Goal: Communication & Community: Ask a question

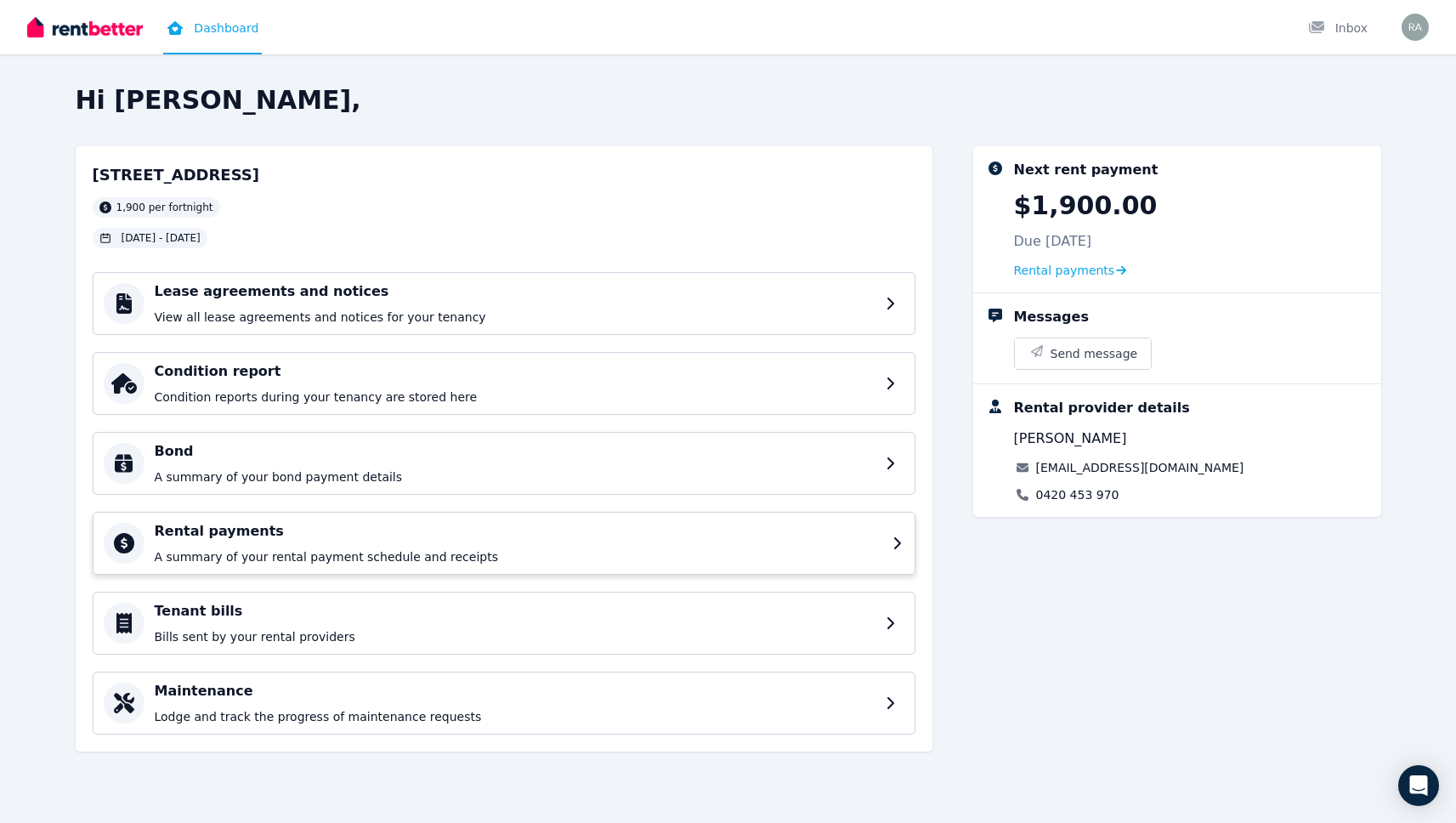
click at [436, 522] on h4 "Rental payments" at bounding box center [518, 531] width 728 height 20
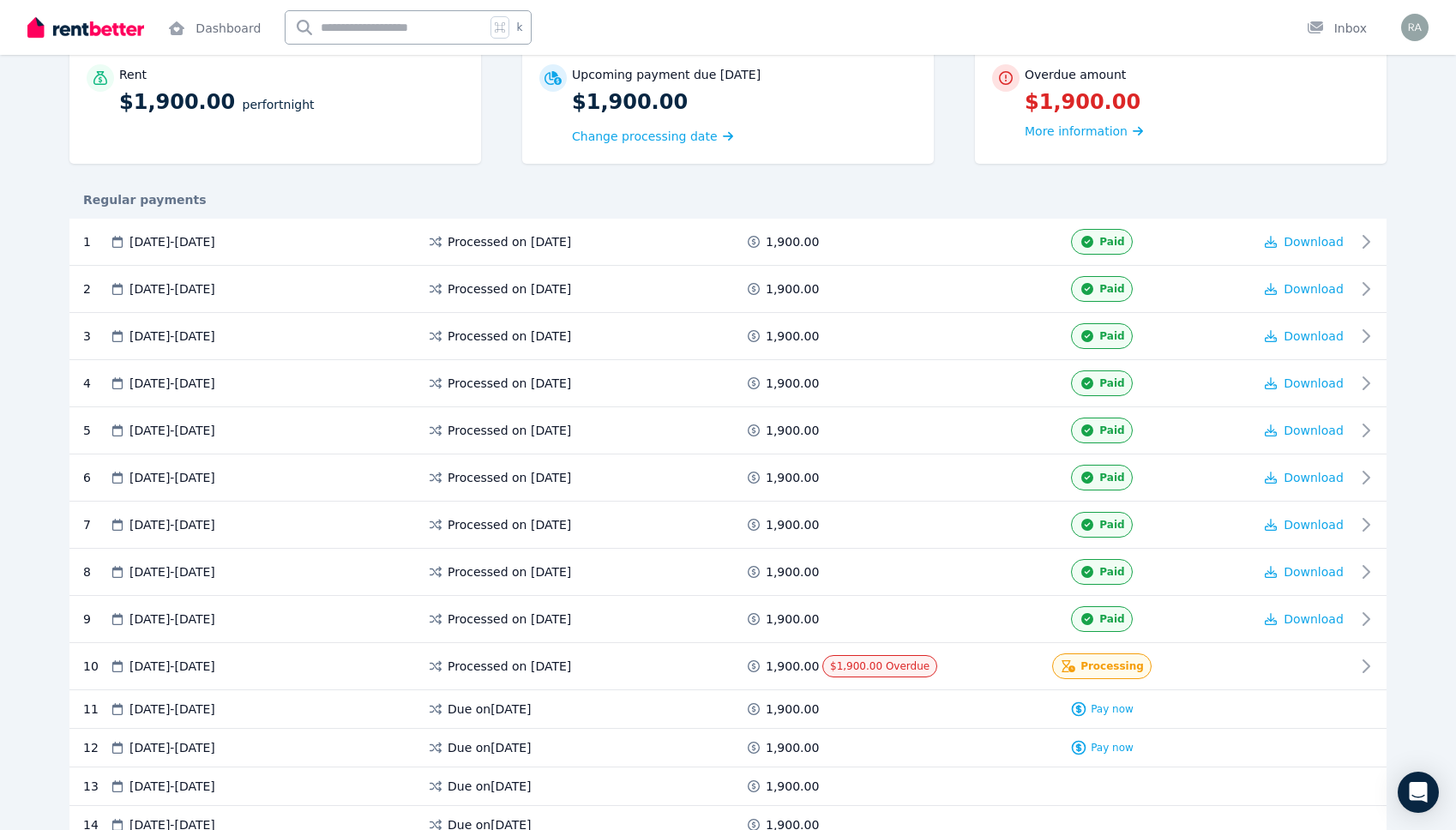
scroll to position [351, 0]
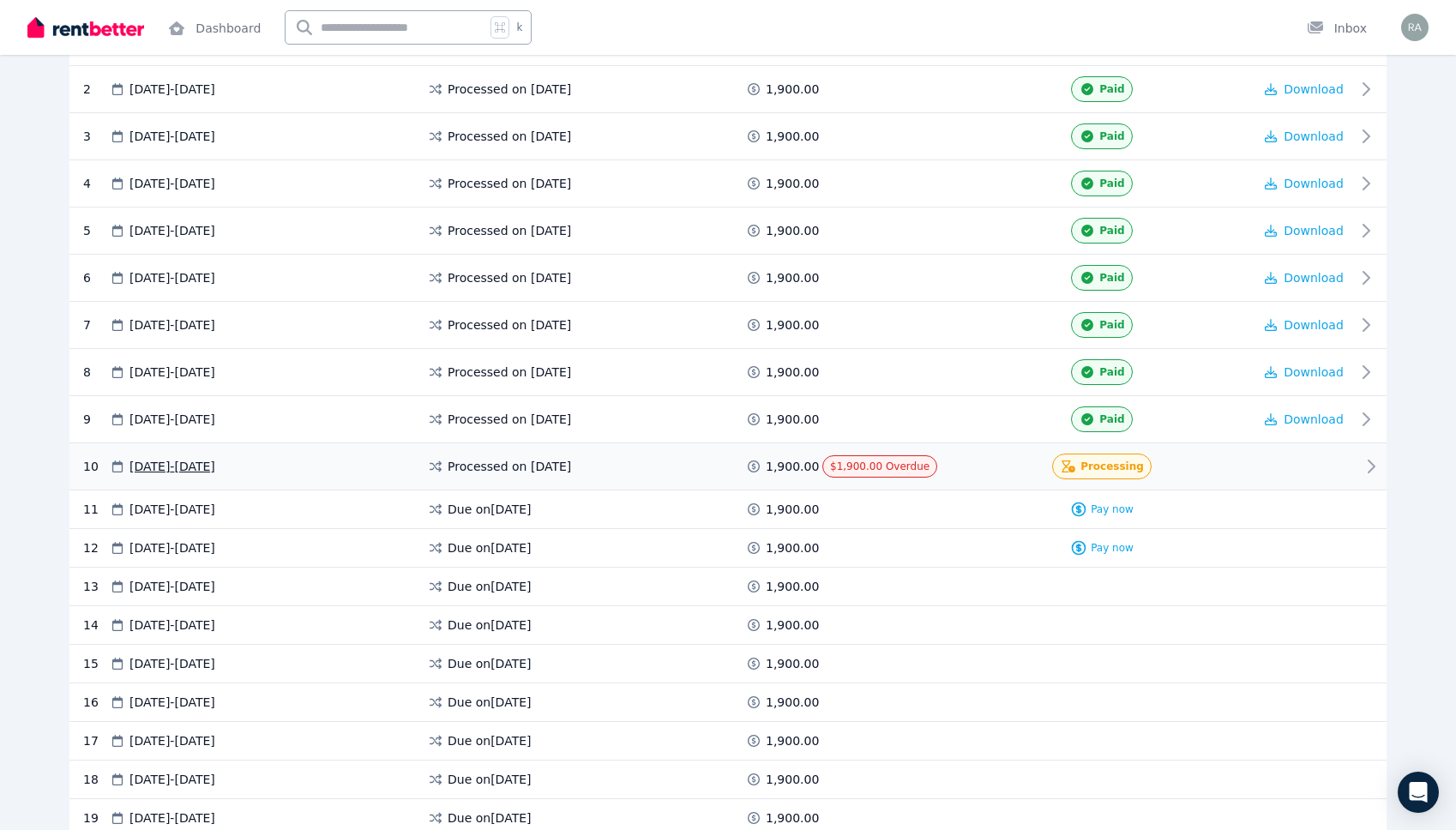
click at [1082, 470] on div "Processing" at bounding box center [1102, 466] width 100 height 25
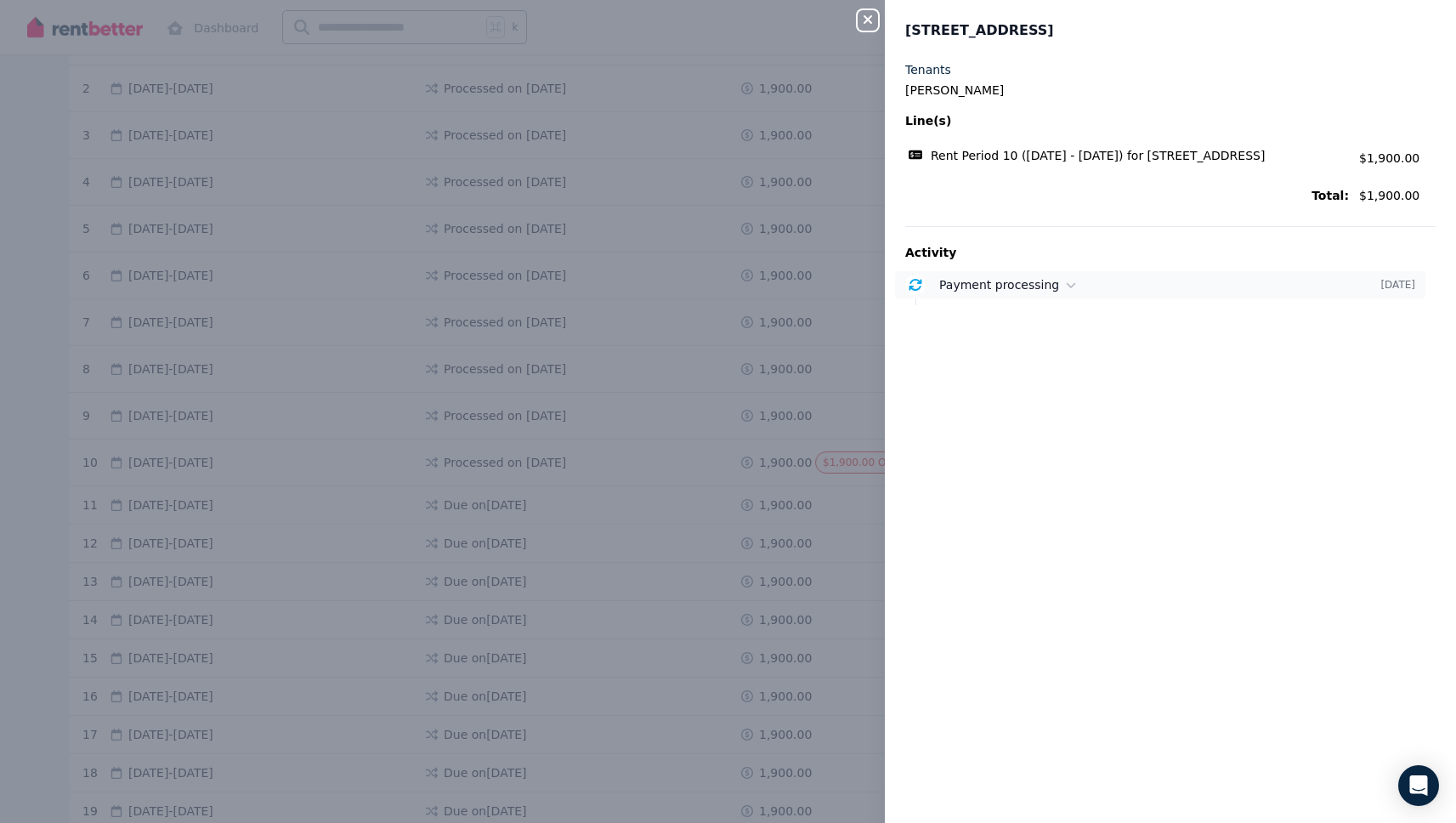
click at [941, 291] on span "Payment processing" at bounding box center [999, 284] width 119 height 14
click at [981, 337] on div "Payment of $1,900.00 is processing from your NAB account ending in 376. [DATE] …" at bounding box center [1187, 330] width 496 height 51
click at [869, 16] on icon "button" at bounding box center [868, 19] width 20 height 14
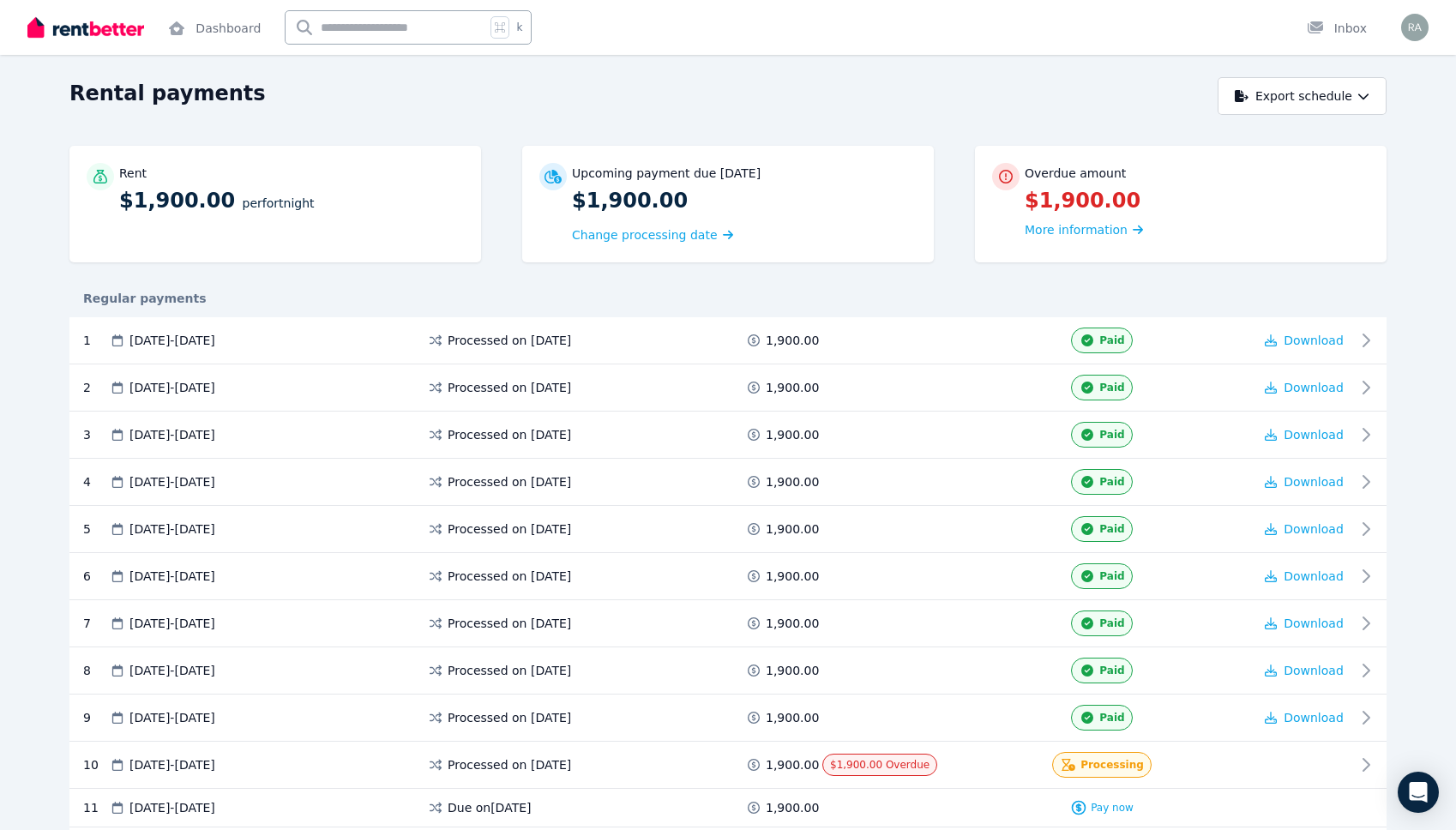
scroll to position [0, 0]
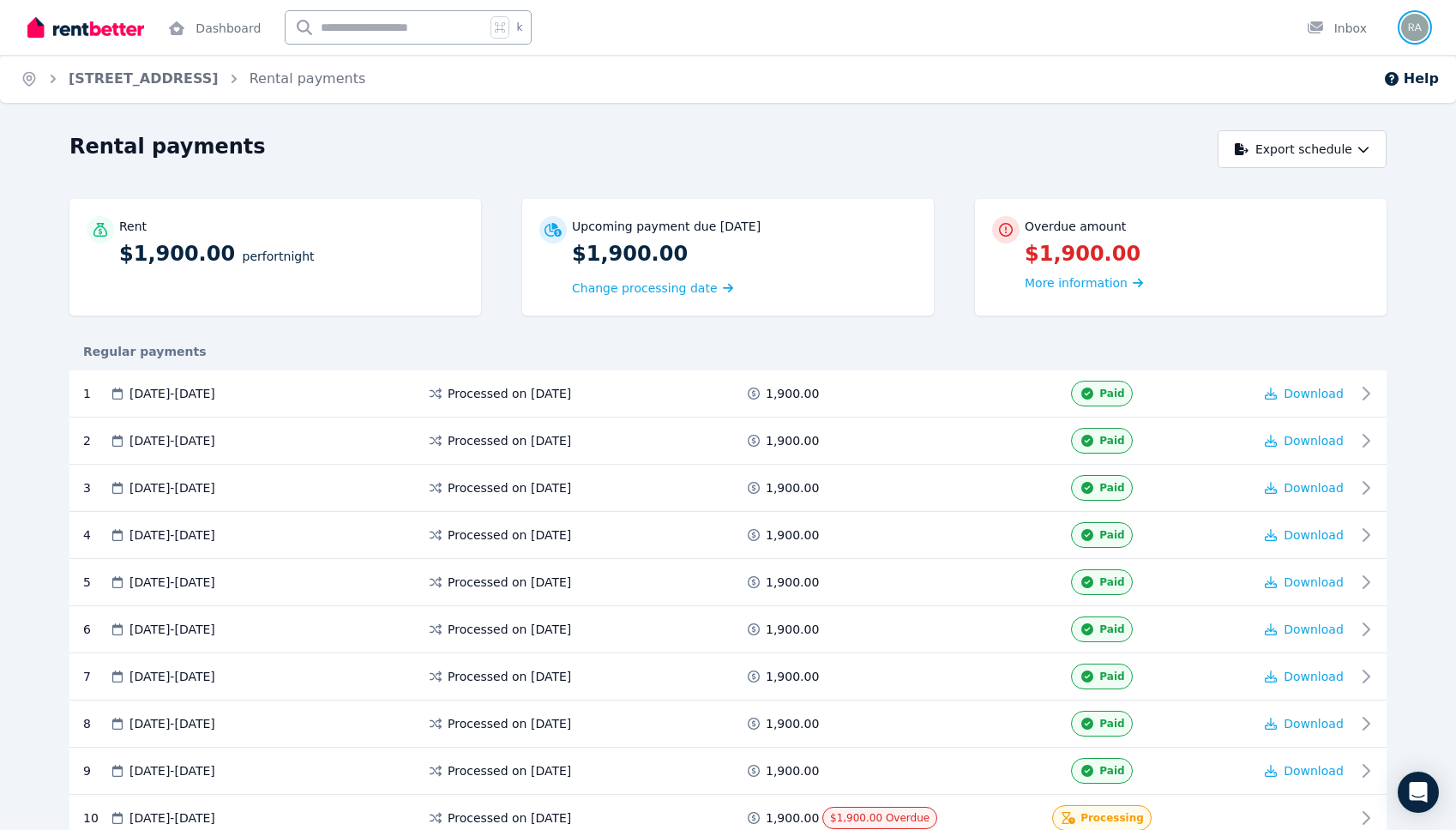
click at [1412, 30] on img "button" at bounding box center [1415, 27] width 27 height 27
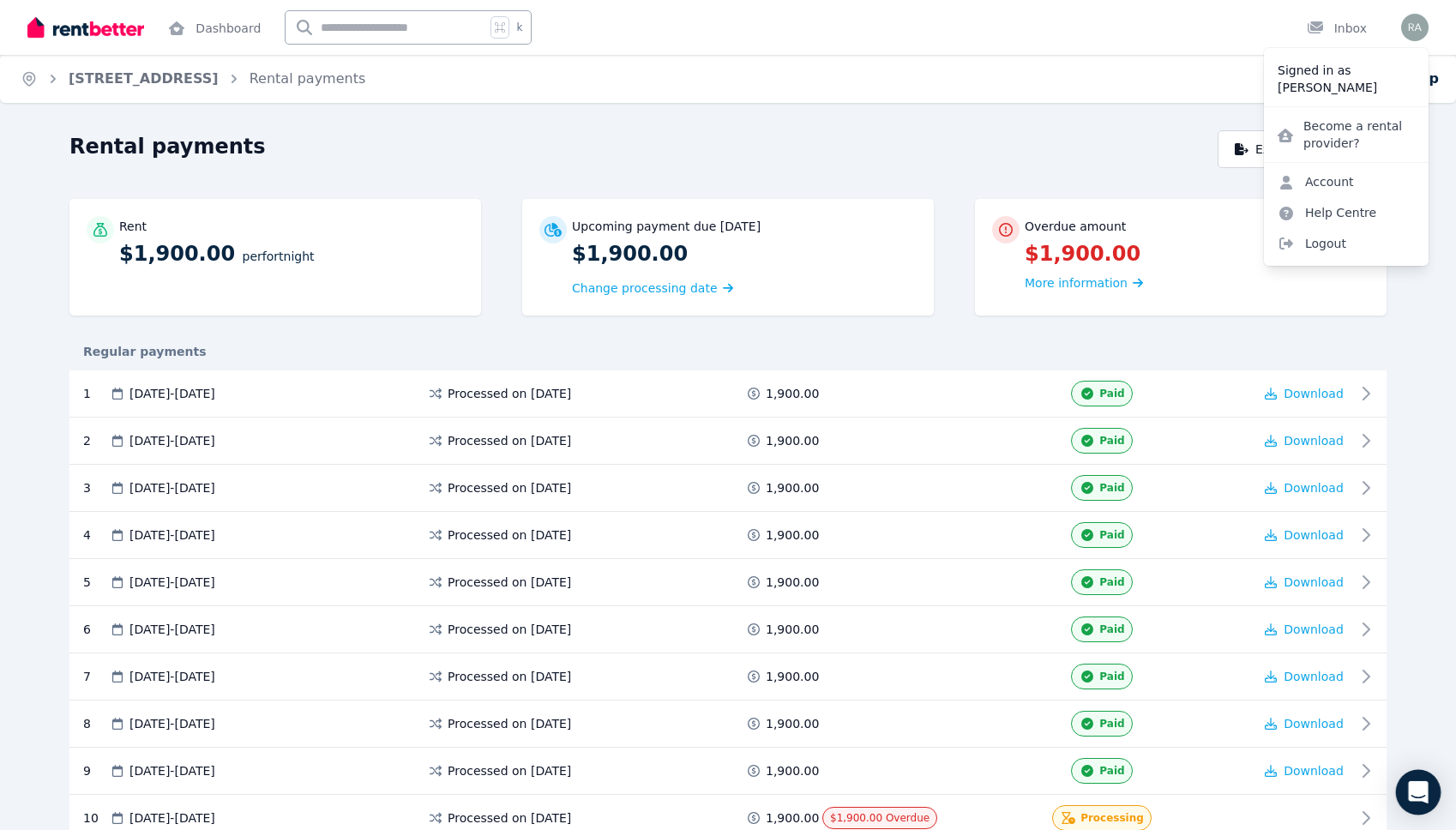
click at [1435, 800] on div "Open Intercom Messenger" at bounding box center [1419, 792] width 45 height 45
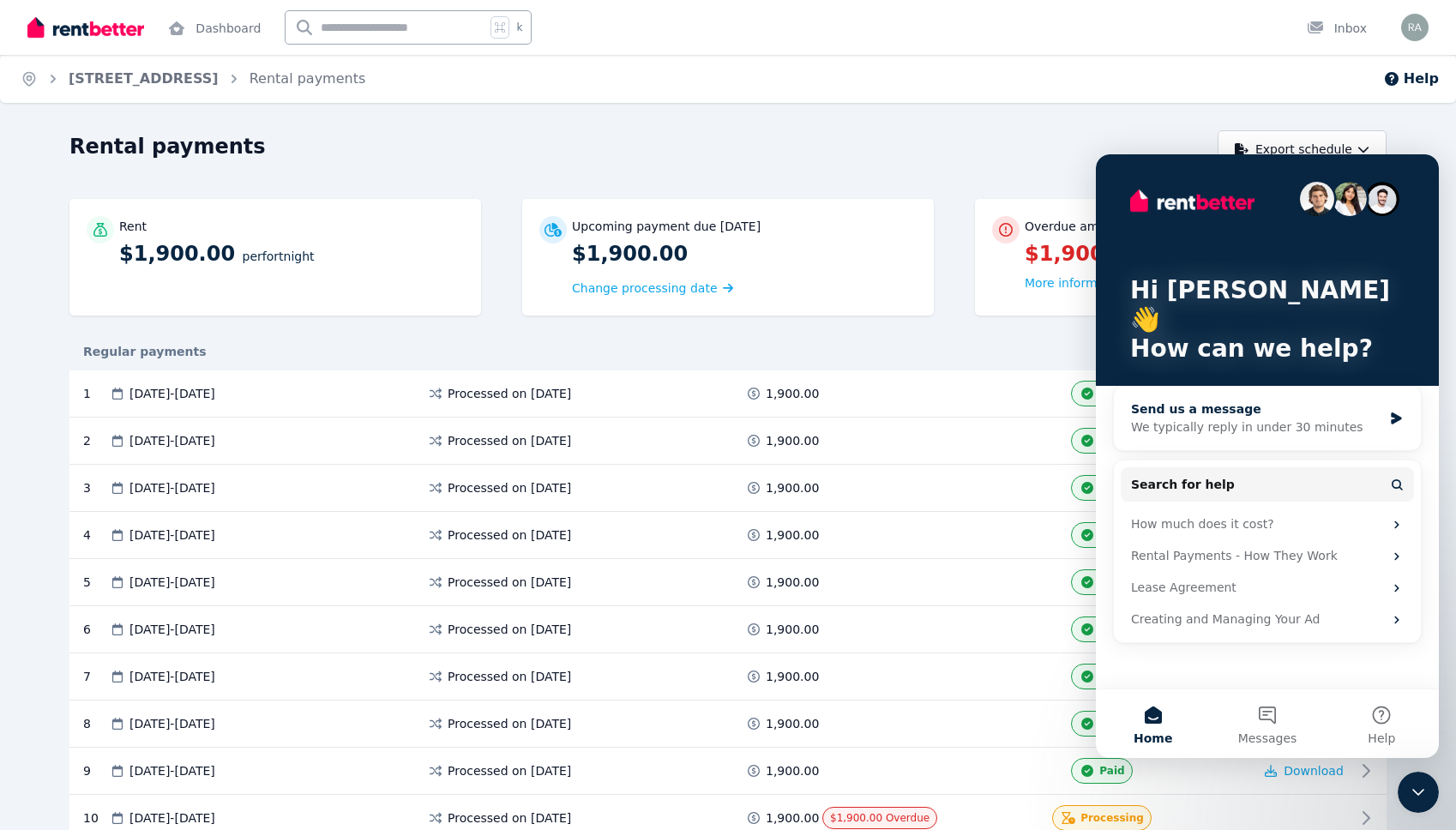
click at [1398, 411] on icon "Intercom messenger" at bounding box center [1396, 418] width 15 height 14
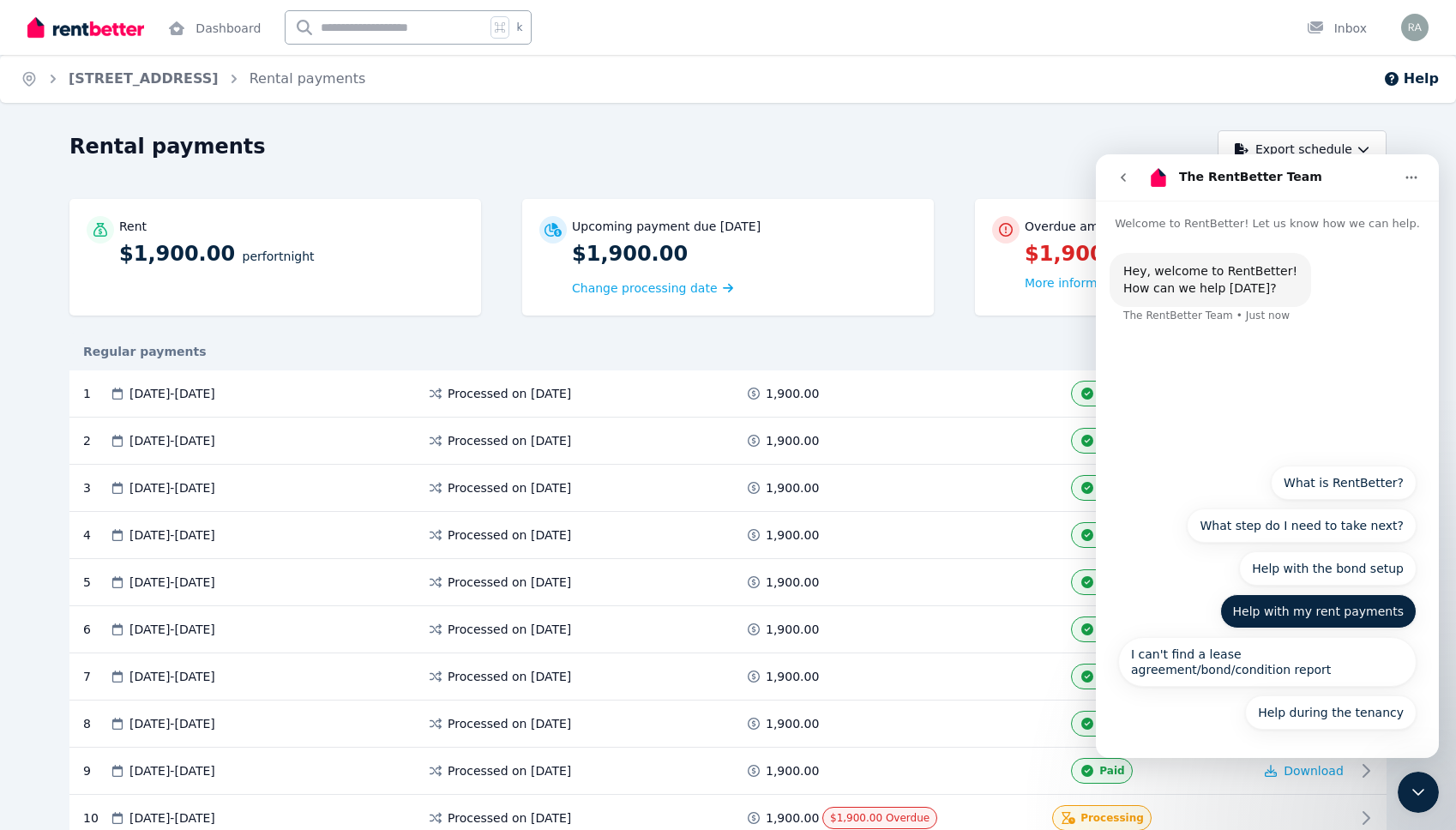
click at [1293, 610] on button "Help with my rent payments" at bounding box center [1318, 611] width 197 height 34
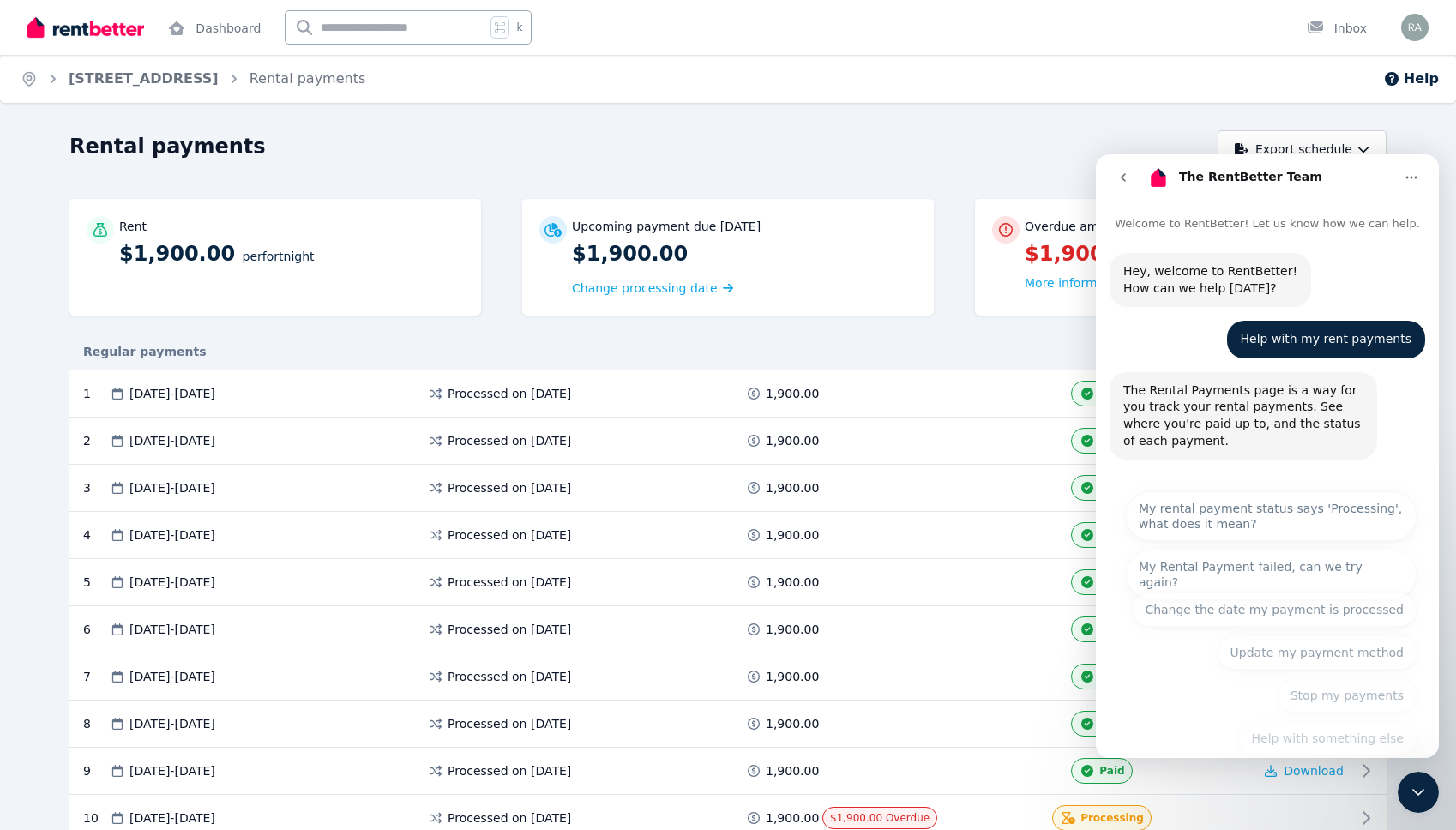
scroll to position [25, 0]
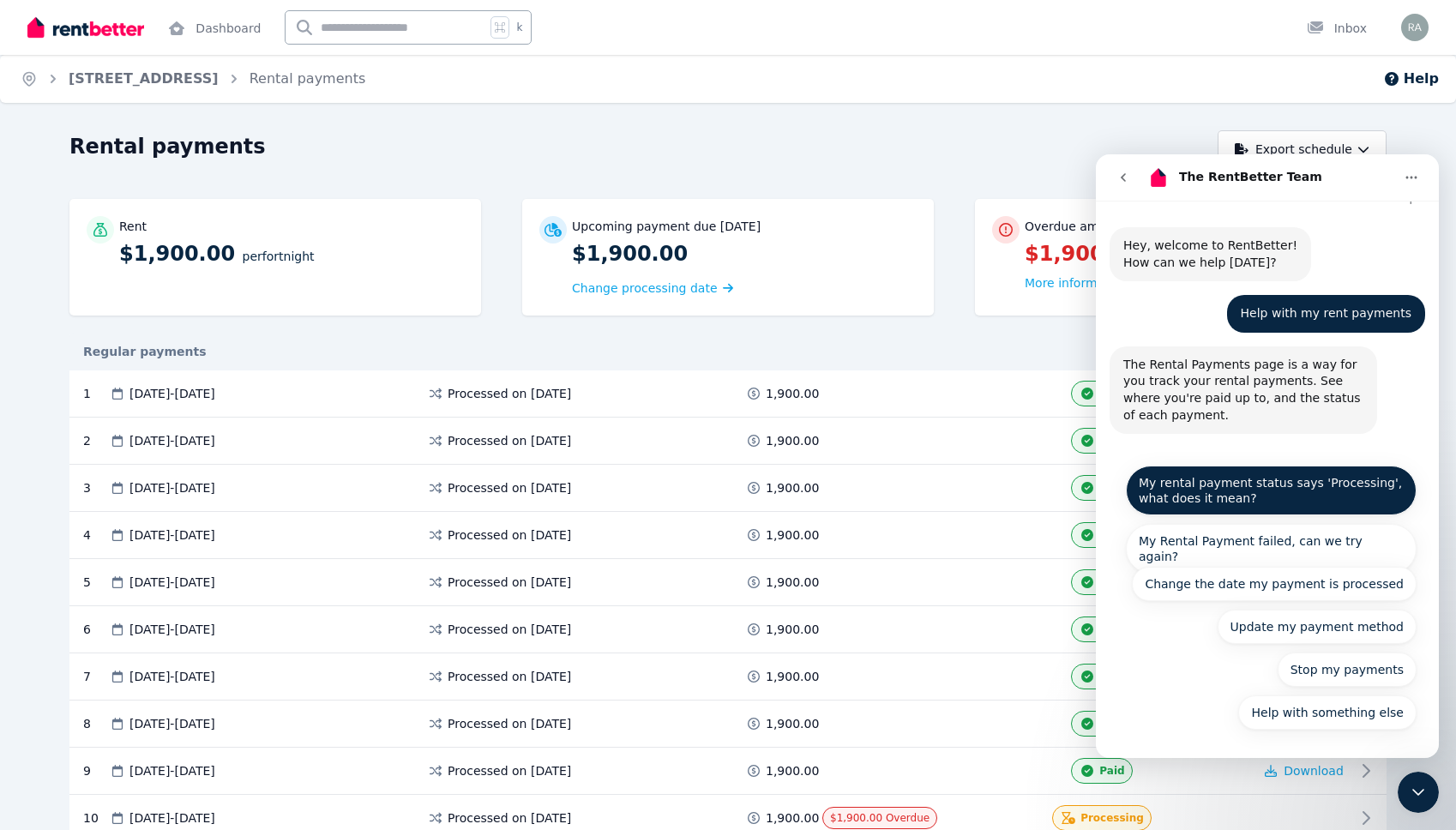
click at [1255, 500] on button "My rental payment status says 'Processing', what does it mean?" at bounding box center [1271, 489] width 291 height 50
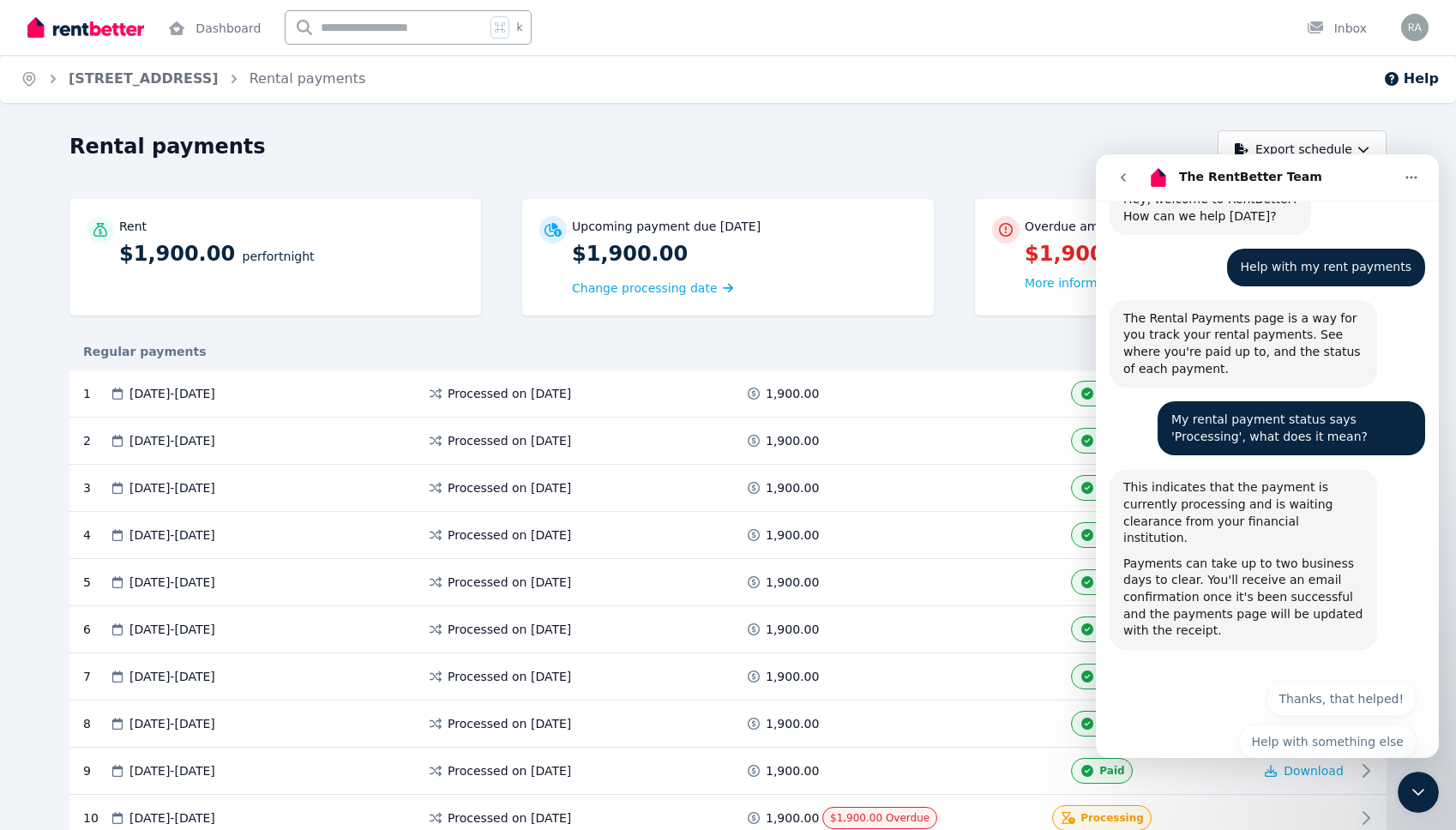
scroll to position [84, 0]
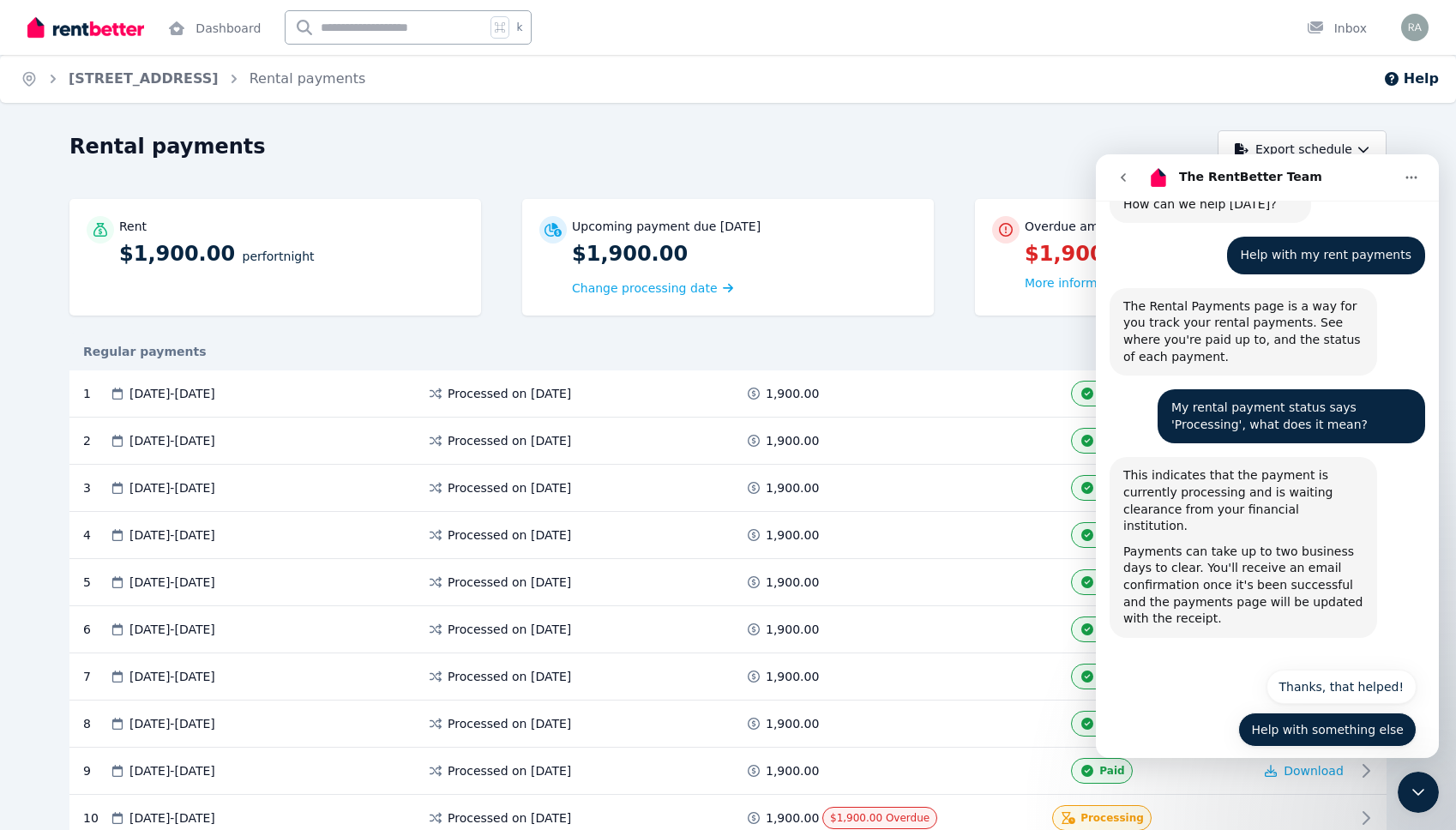
click at [1280, 713] on button "Help with something else" at bounding box center [1327, 729] width 178 height 34
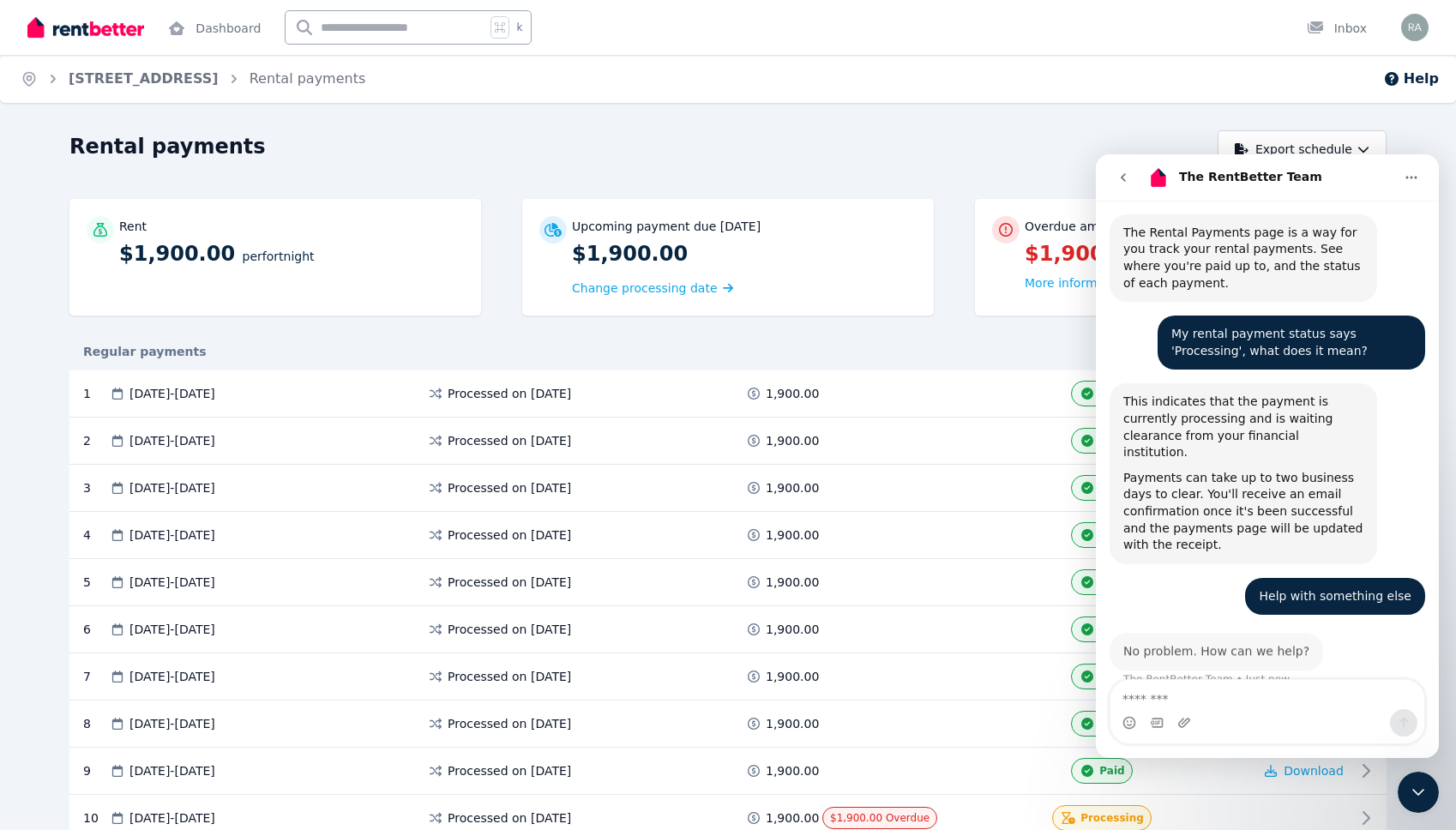
scroll to position [162, 0]
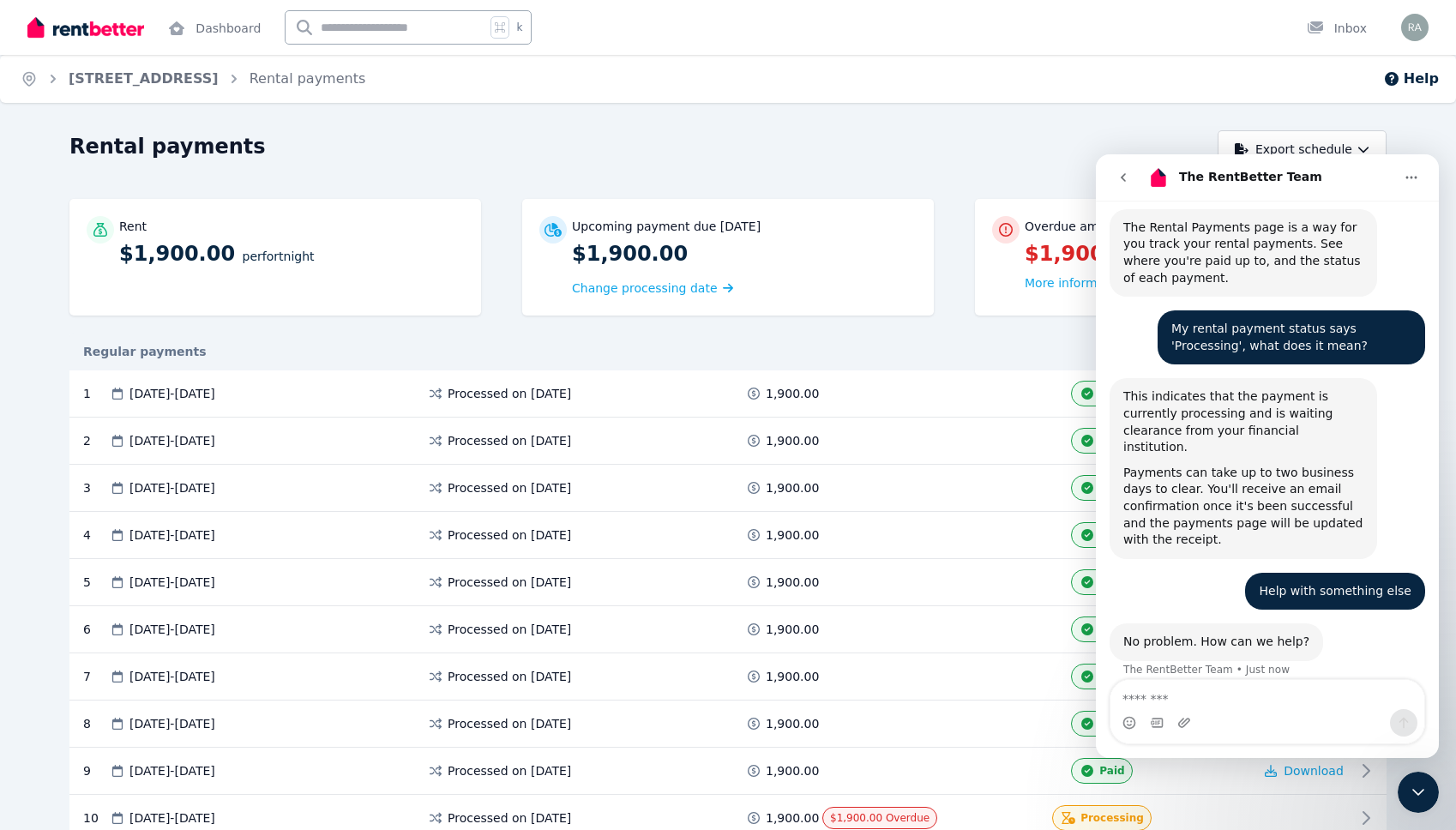
click at [1186, 707] on textarea "Message…" at bounding box center [1267, 694] width 314 height 29
type textarea "**********"
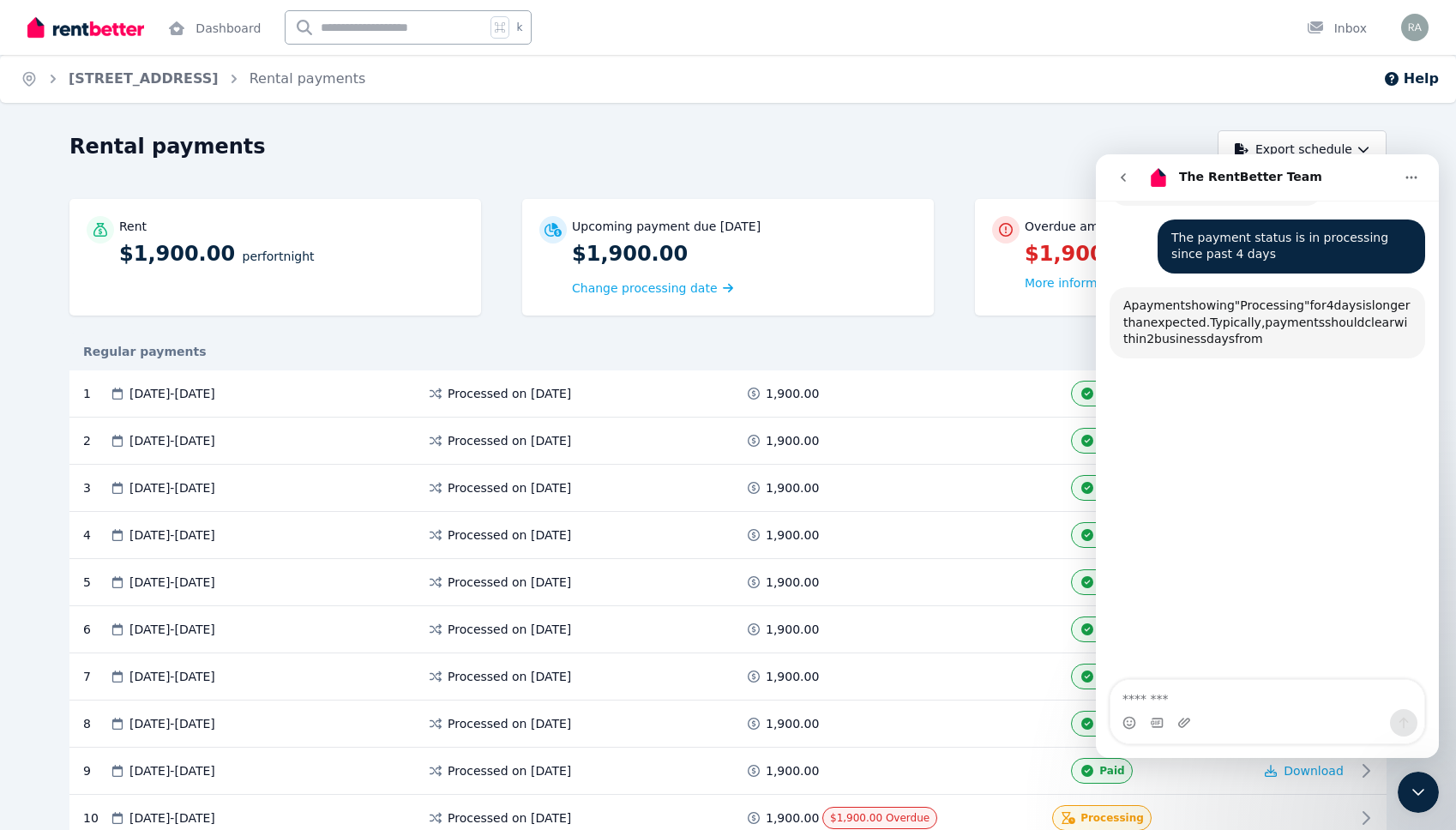
scroll to position [624, 0]
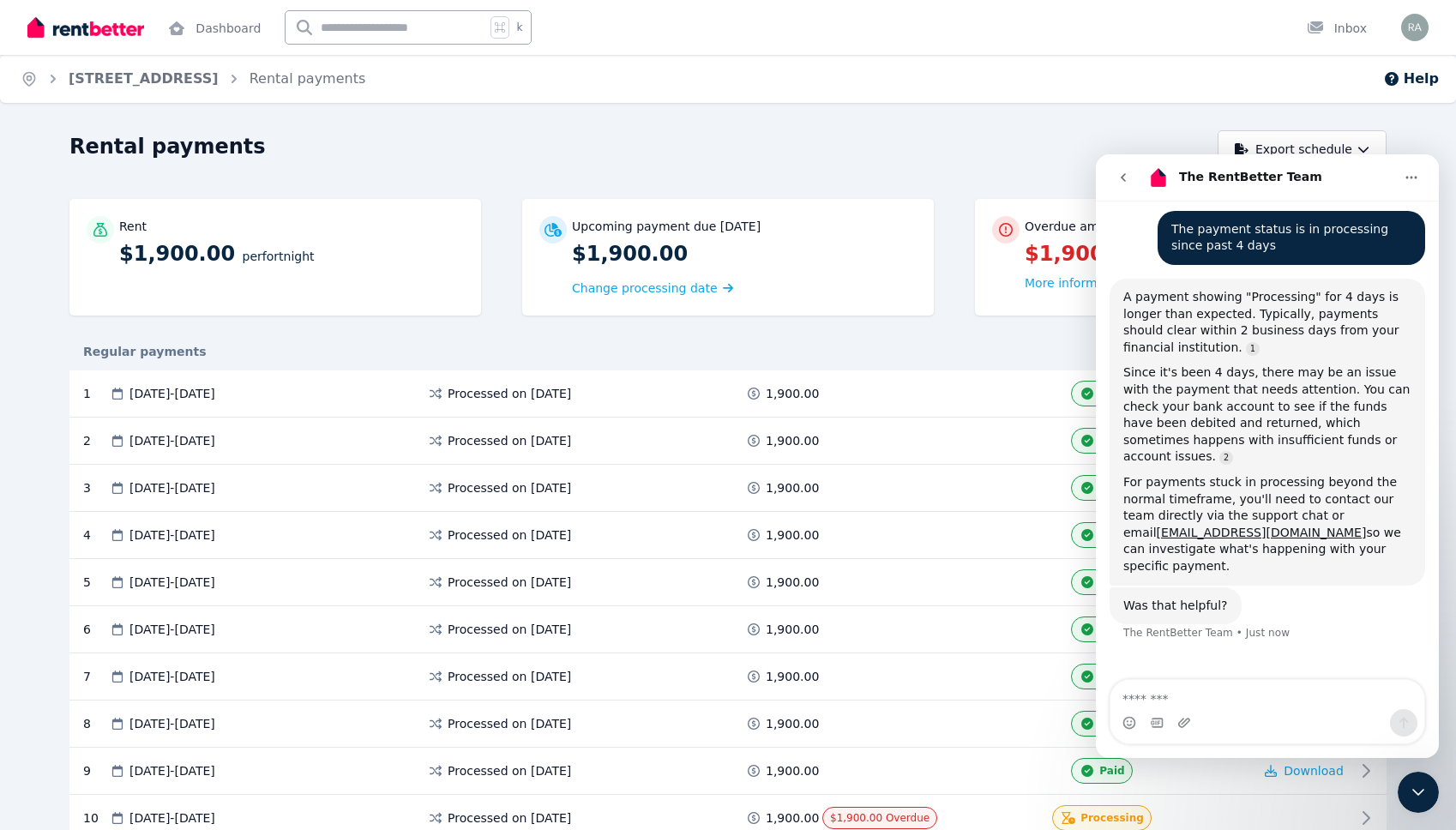
click at [1419, 173] on button "Home" at bounding box center [1411, 177] width 32 height 32
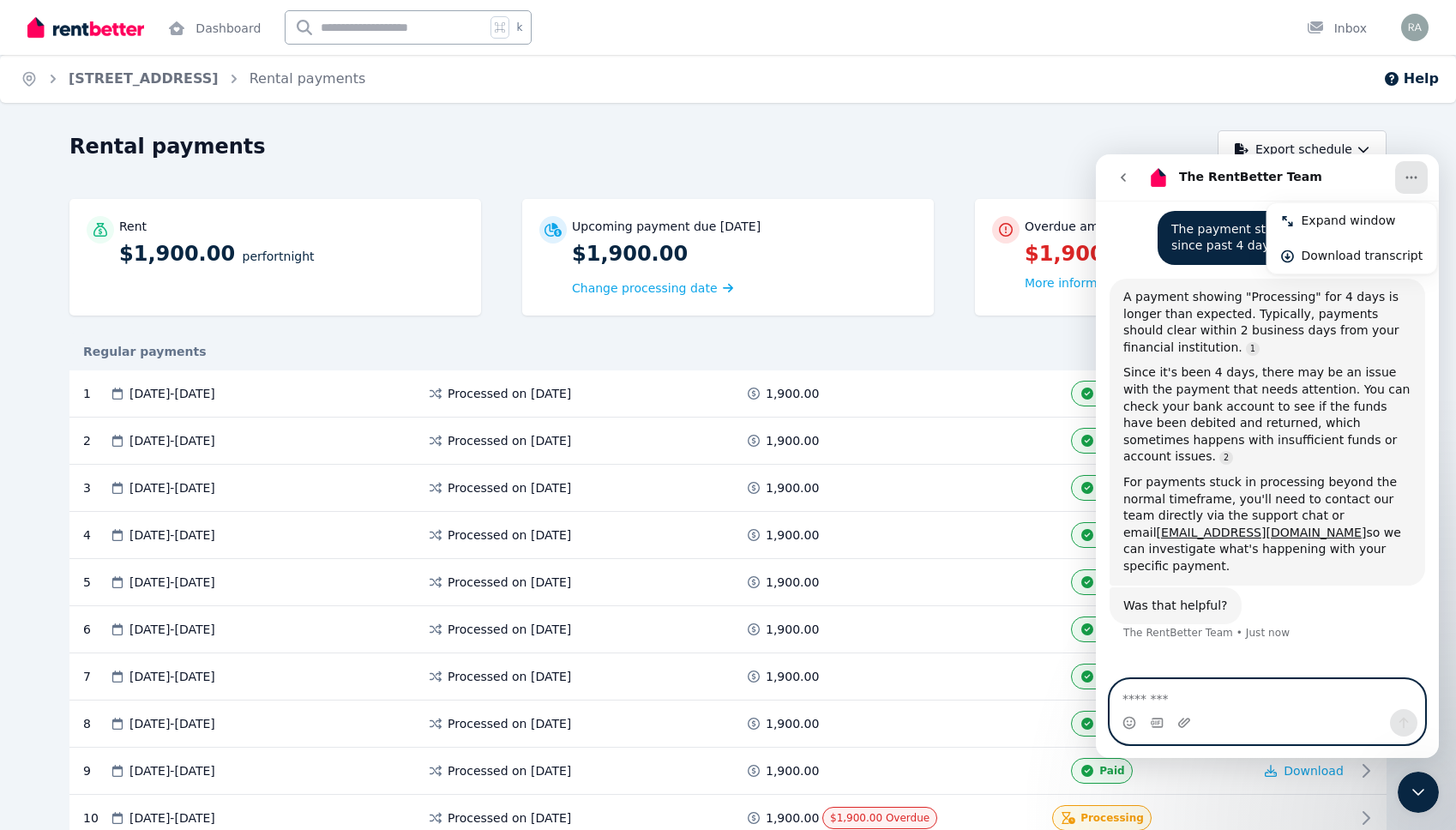
click at [1164, 693] on textarea "Message…" at bounding box center [1267, 694] width 314 height 29
type textarea "**********"
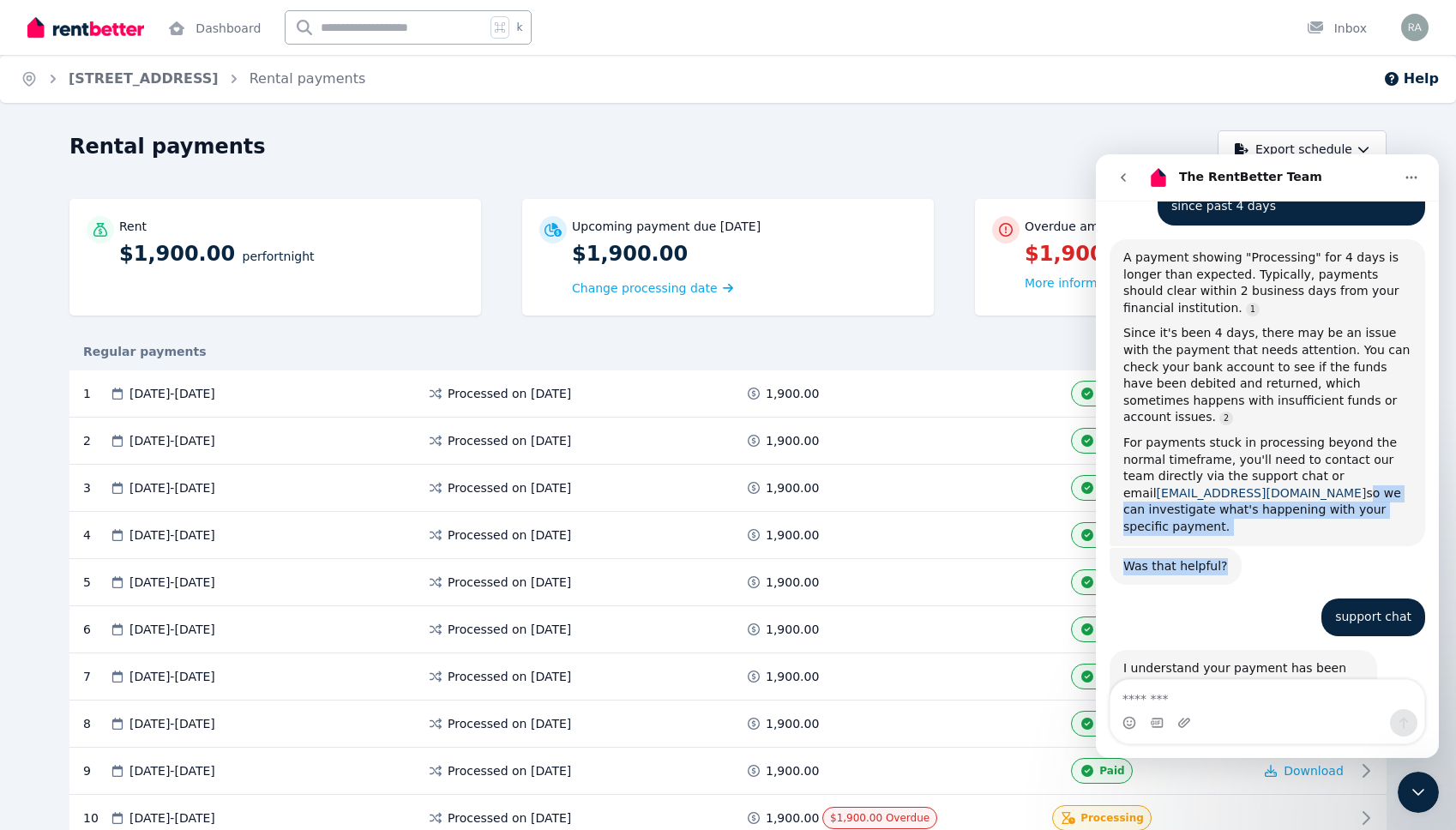
scroll to position [742, 0]
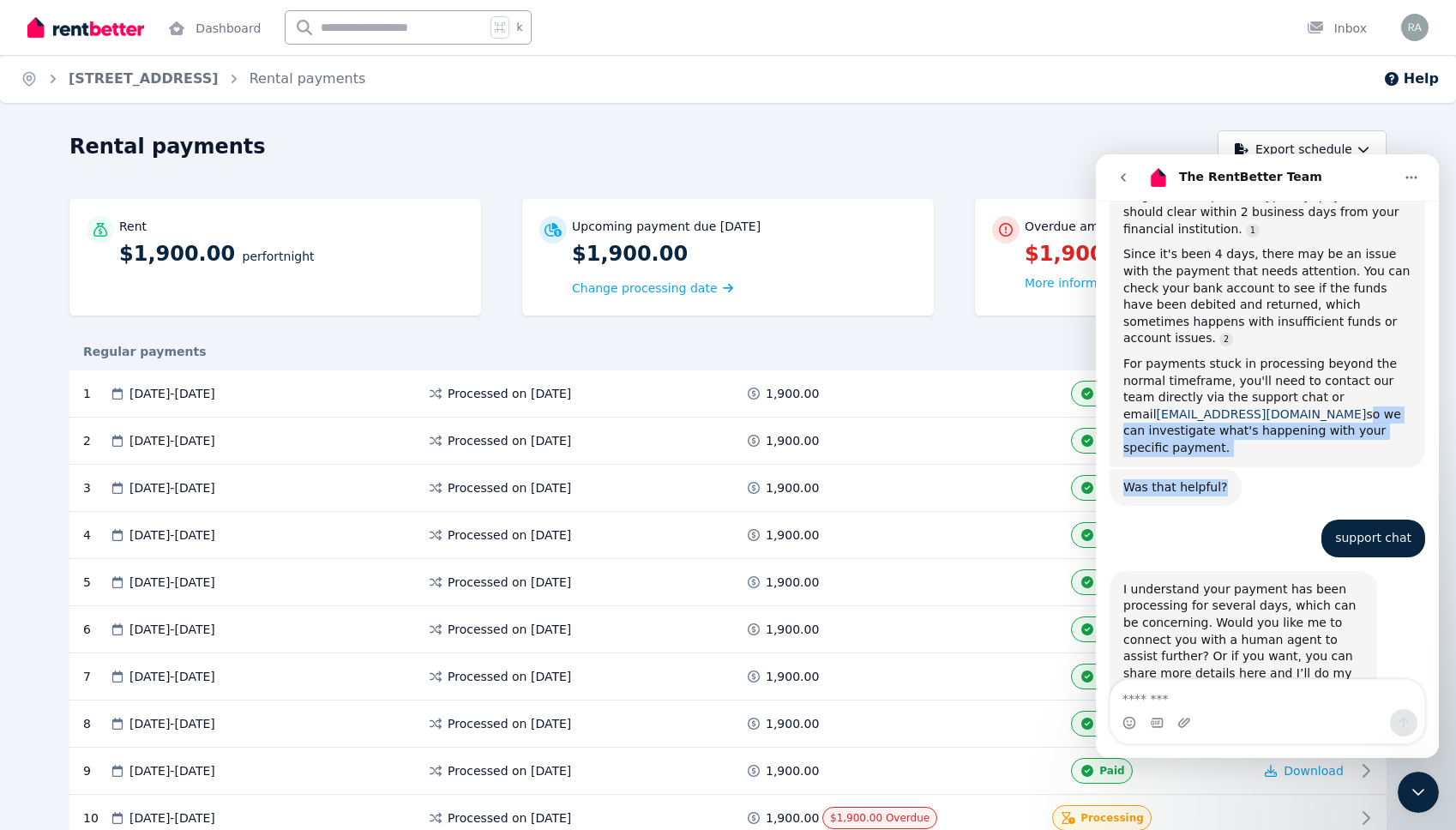
drag, startPoint x: 1255, startPoint y: 458, endPoint x: 1125, endPoint y: 458, distance: 130.0
click at [1125, 458] on div "Hey, welcome to RentBetter! How can we help [DATE]? The RentBetter Team • 2m ag…" at bounding box center [1267, 126] width 315 height 1238
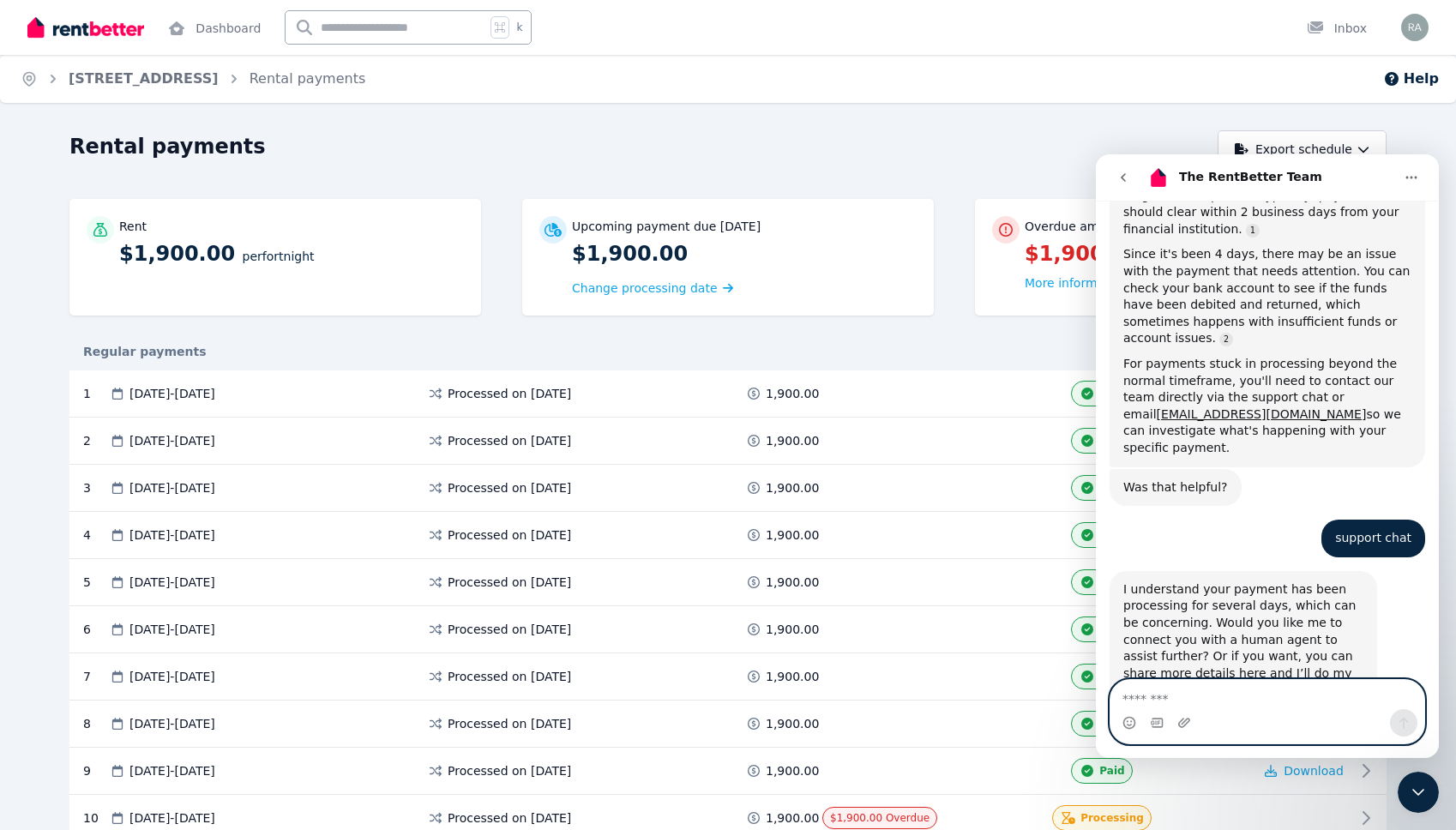
click at [1214, 699] on textarea "Message…" at bounding box center [1267, 694] width 314 height 29
type textarea "**********"
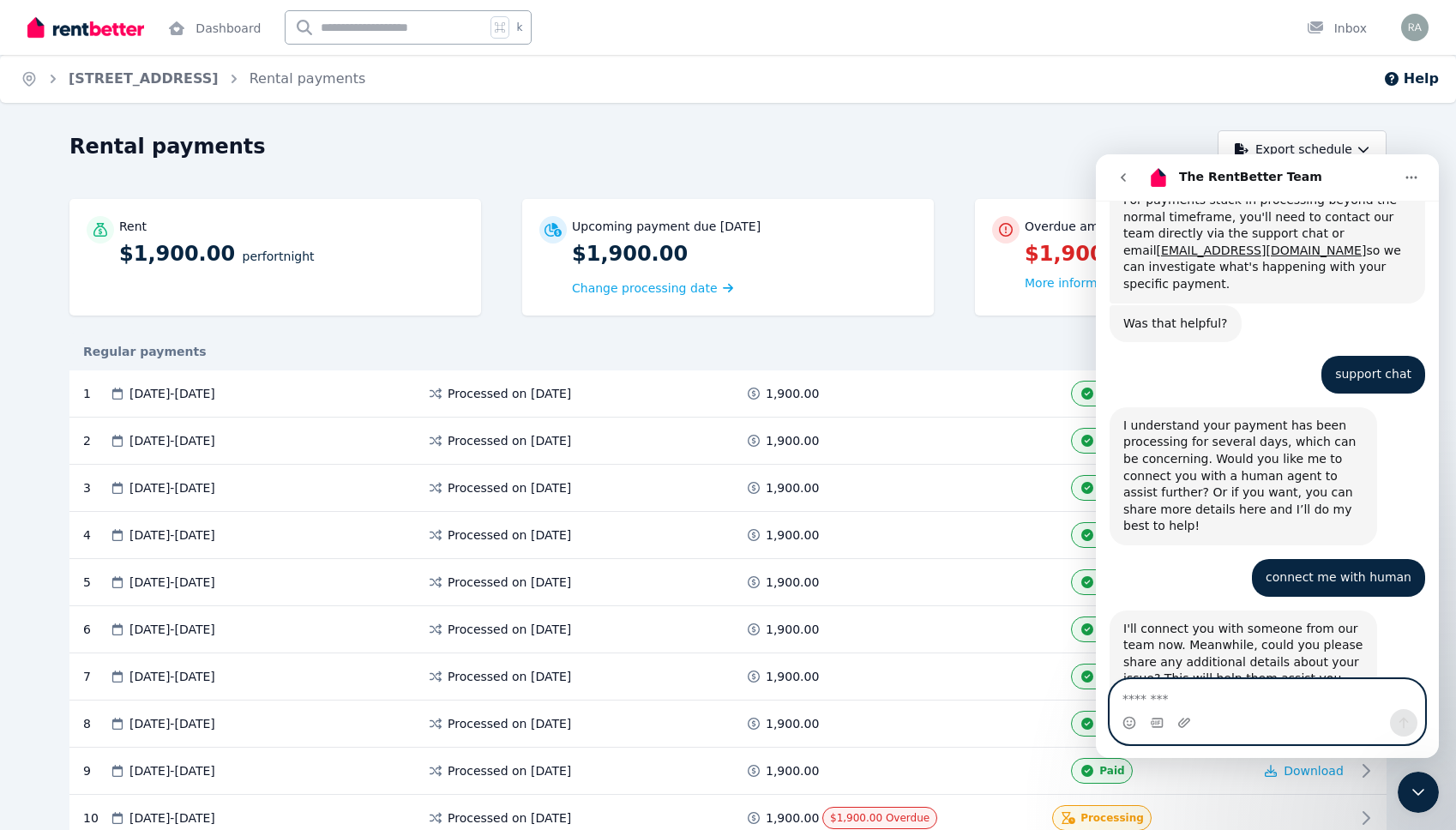
scroll to position [912, 0]
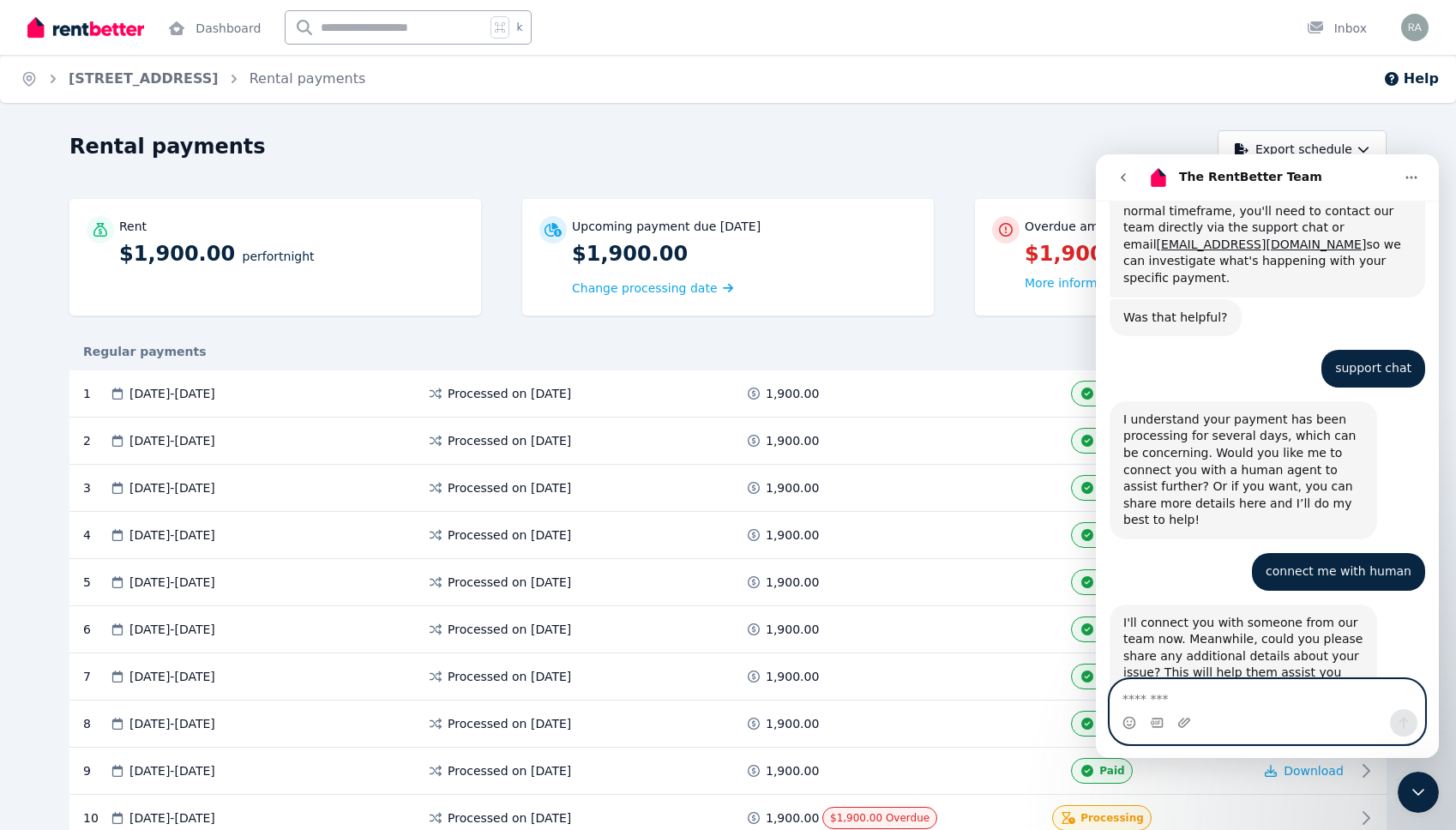
click at [1214, 693] on textarea "Message…" at bounding box center [1267, 694] width 314 height 29
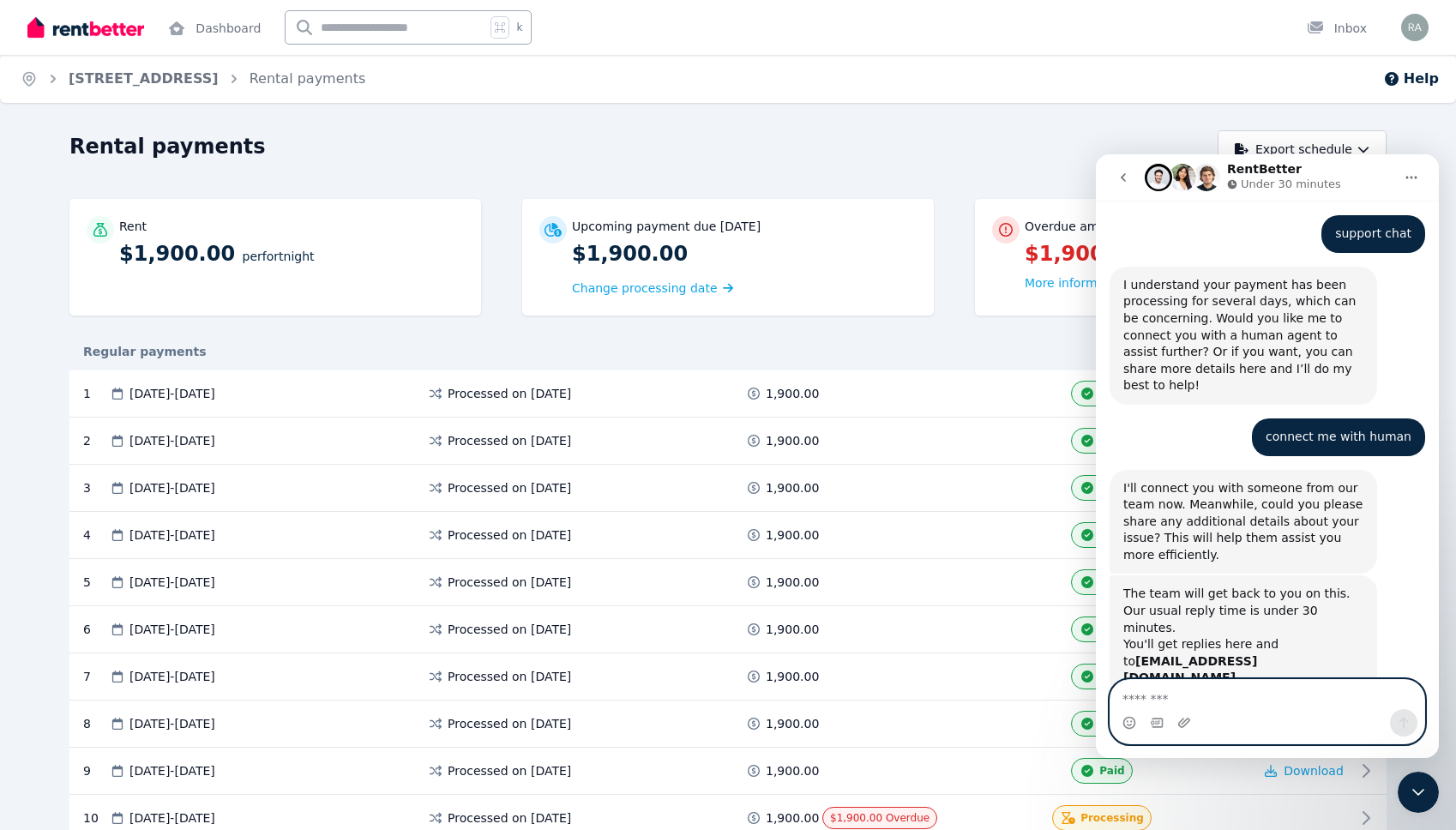
scroll to position [46, 0]
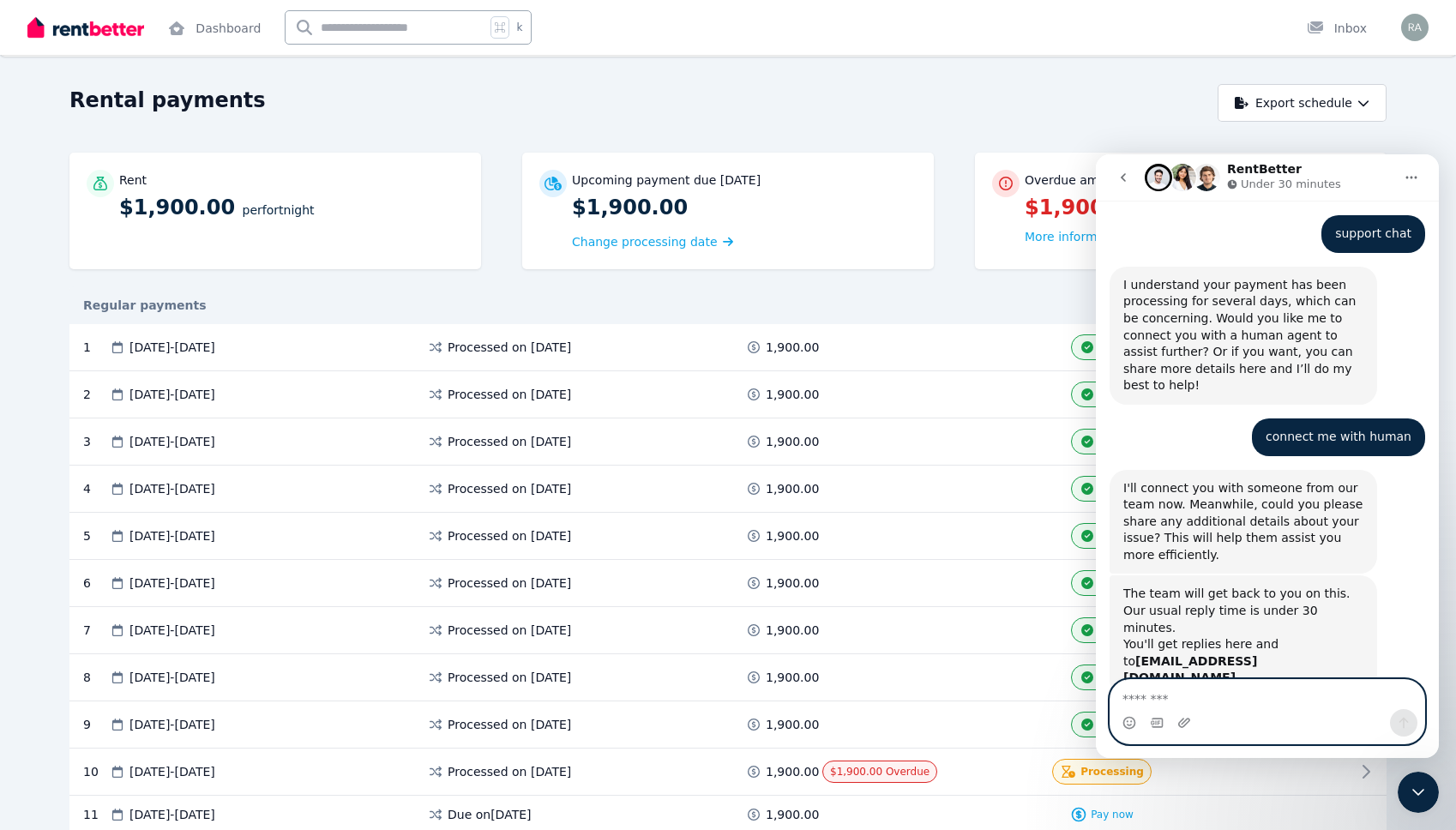
click at [1195, 700] on textarea "Message…" at bounding box center [1267, 694] width 314 height 29
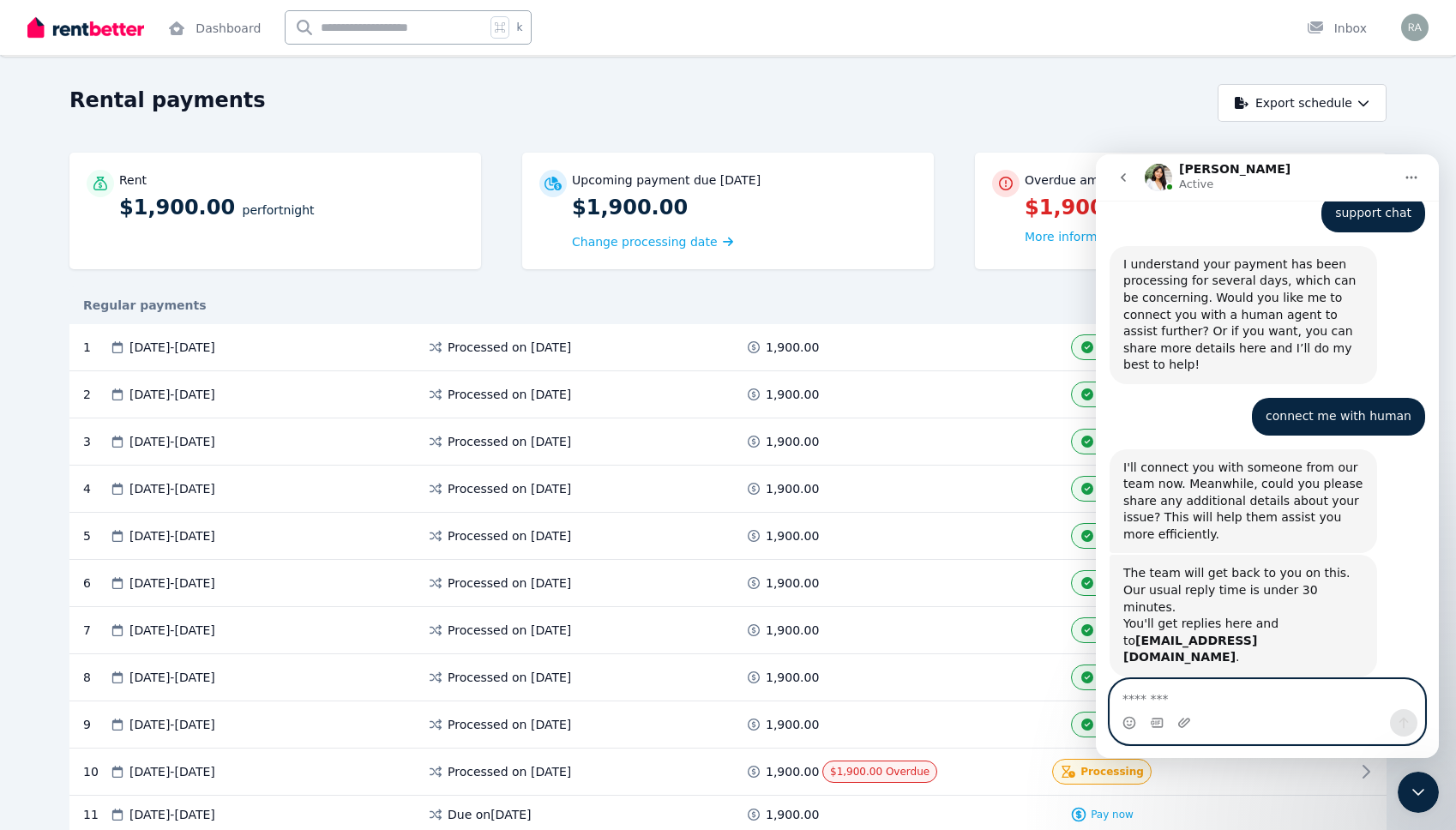
scroll to position [1069, 0]
type textarea "******"
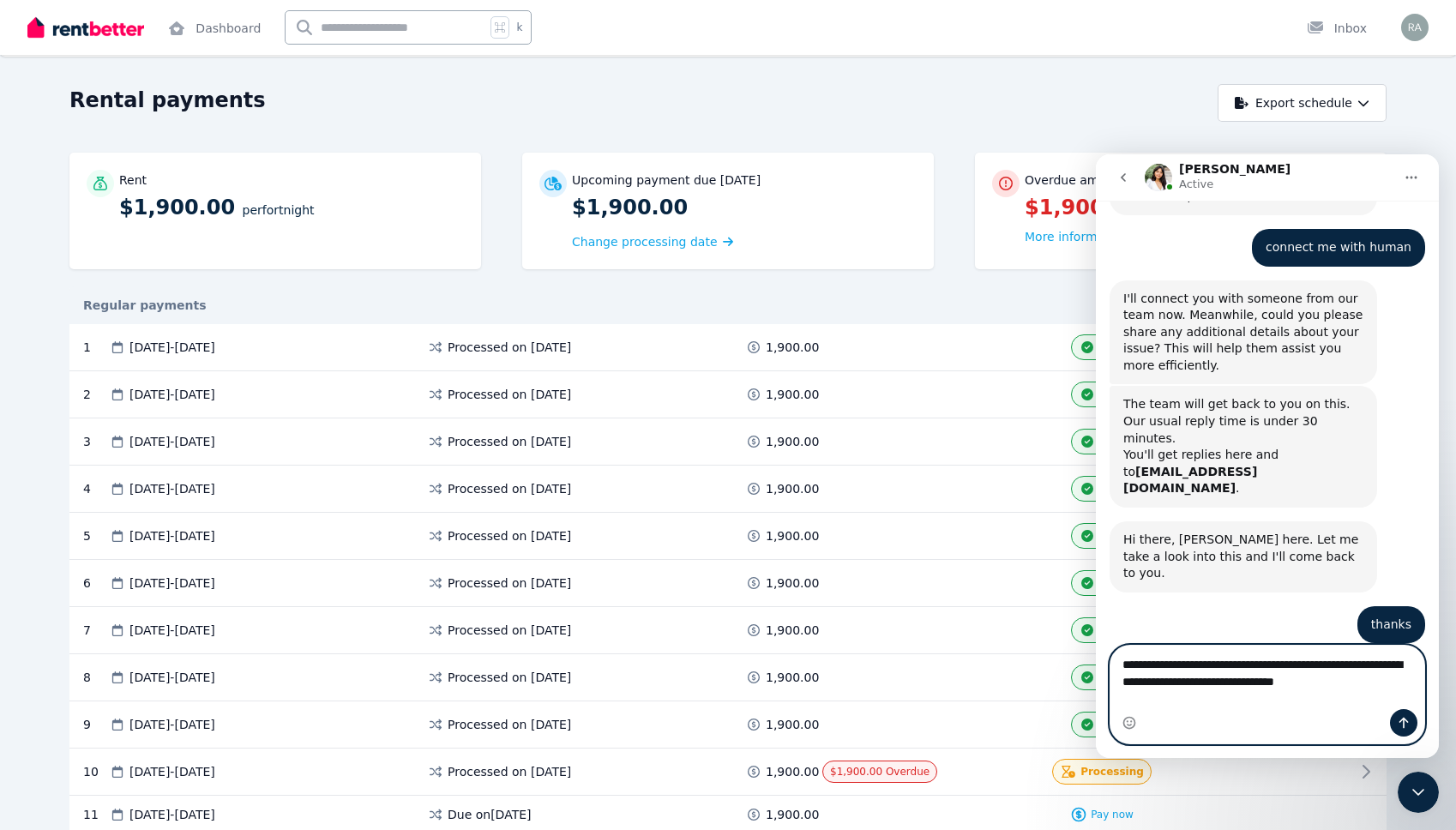
scroll to position [1256, 0]
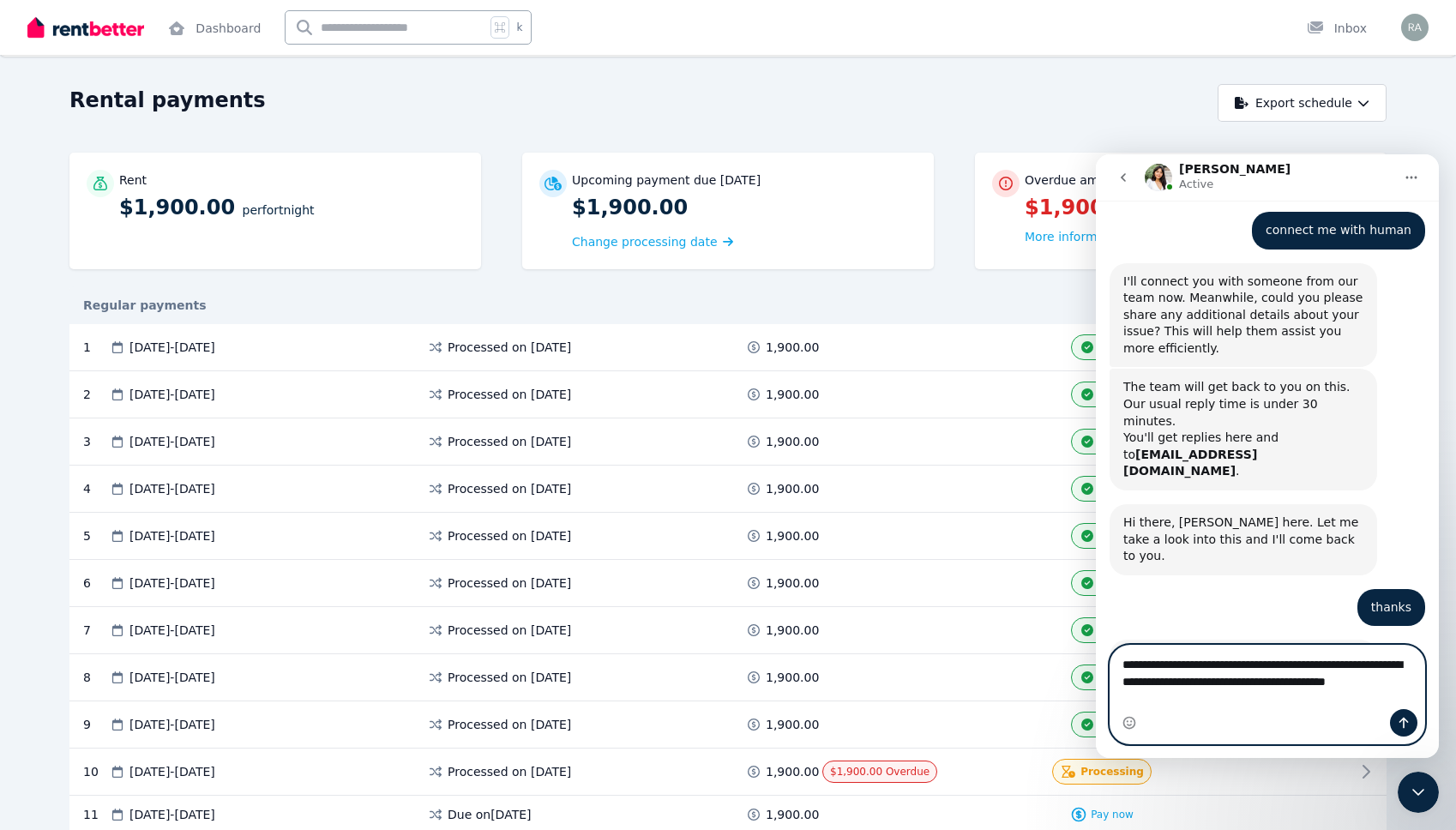
type textarea "**********"
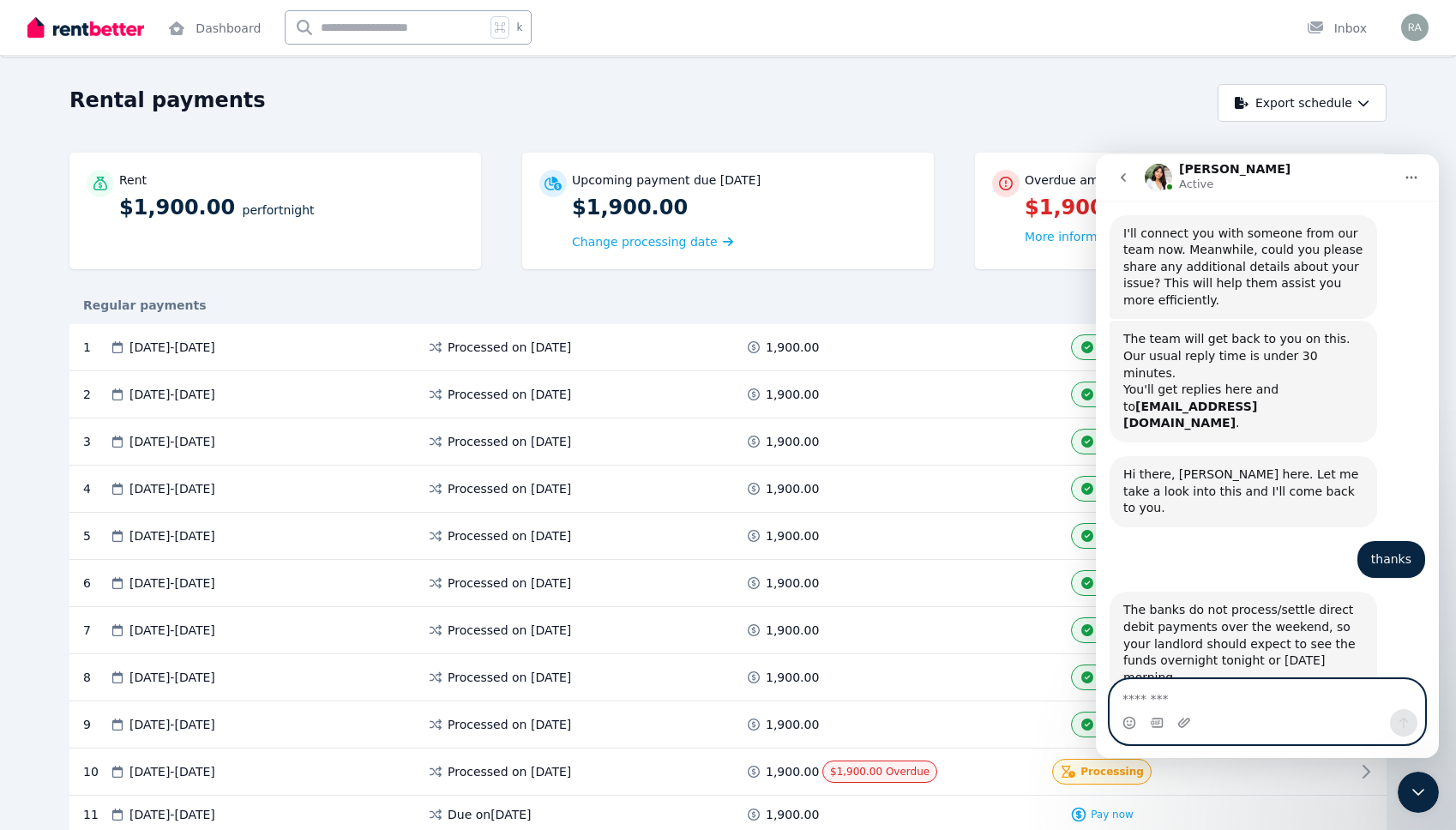
scroll to position [1307, 0]
type textarea "**********"
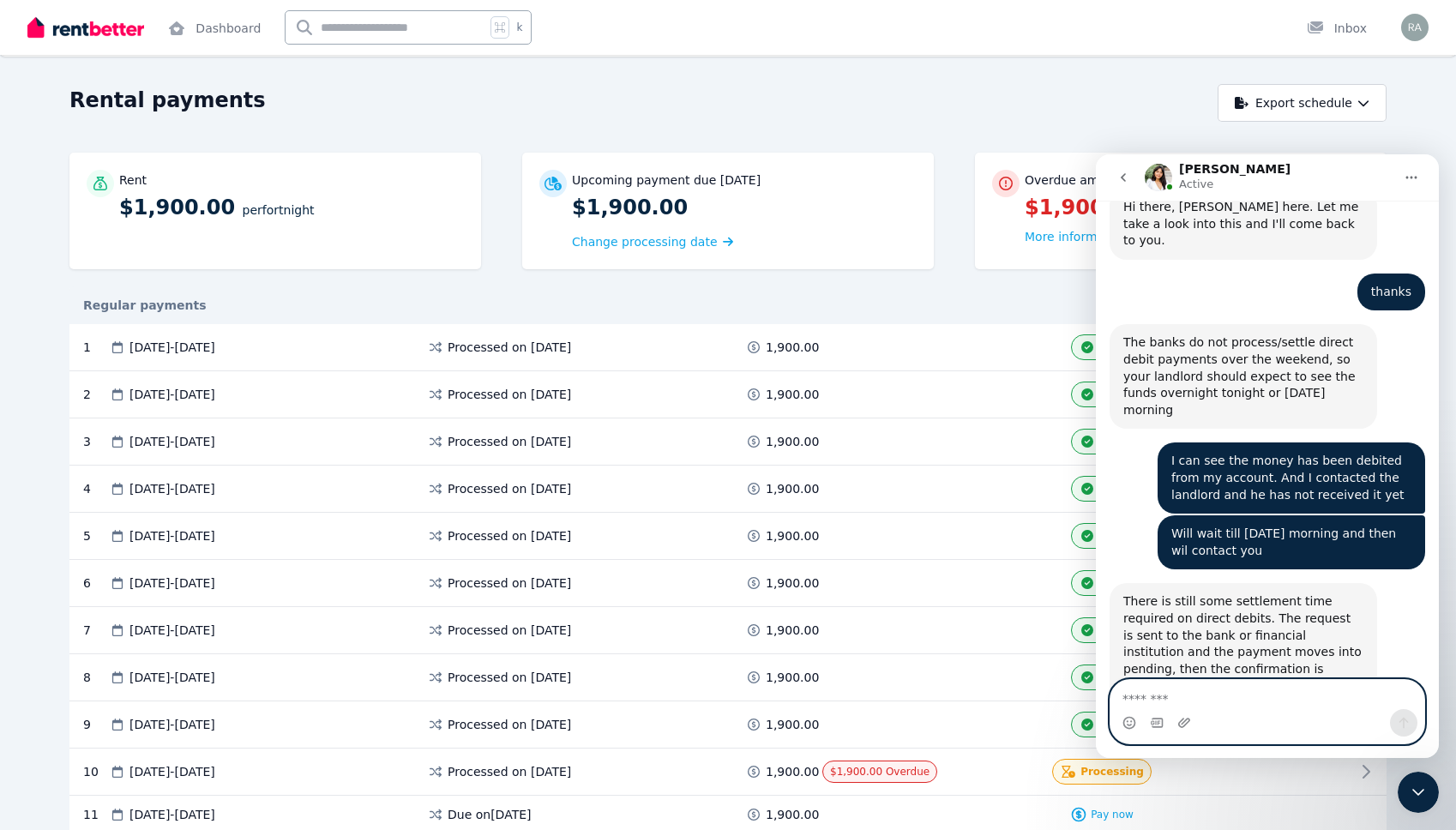
scroll to position [1570, 0]
type textarea "**********"
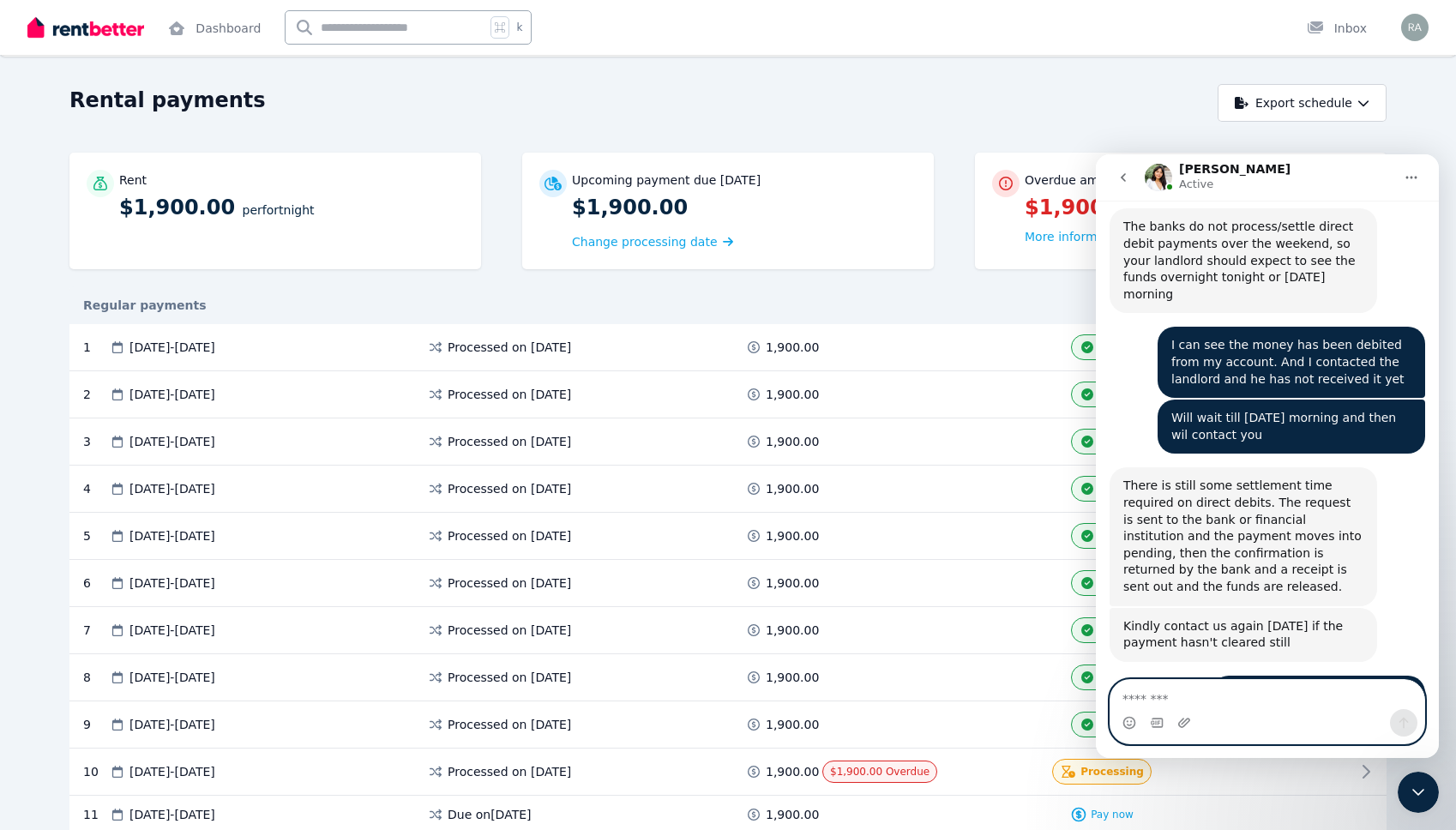
scroll to position [1723, 0]
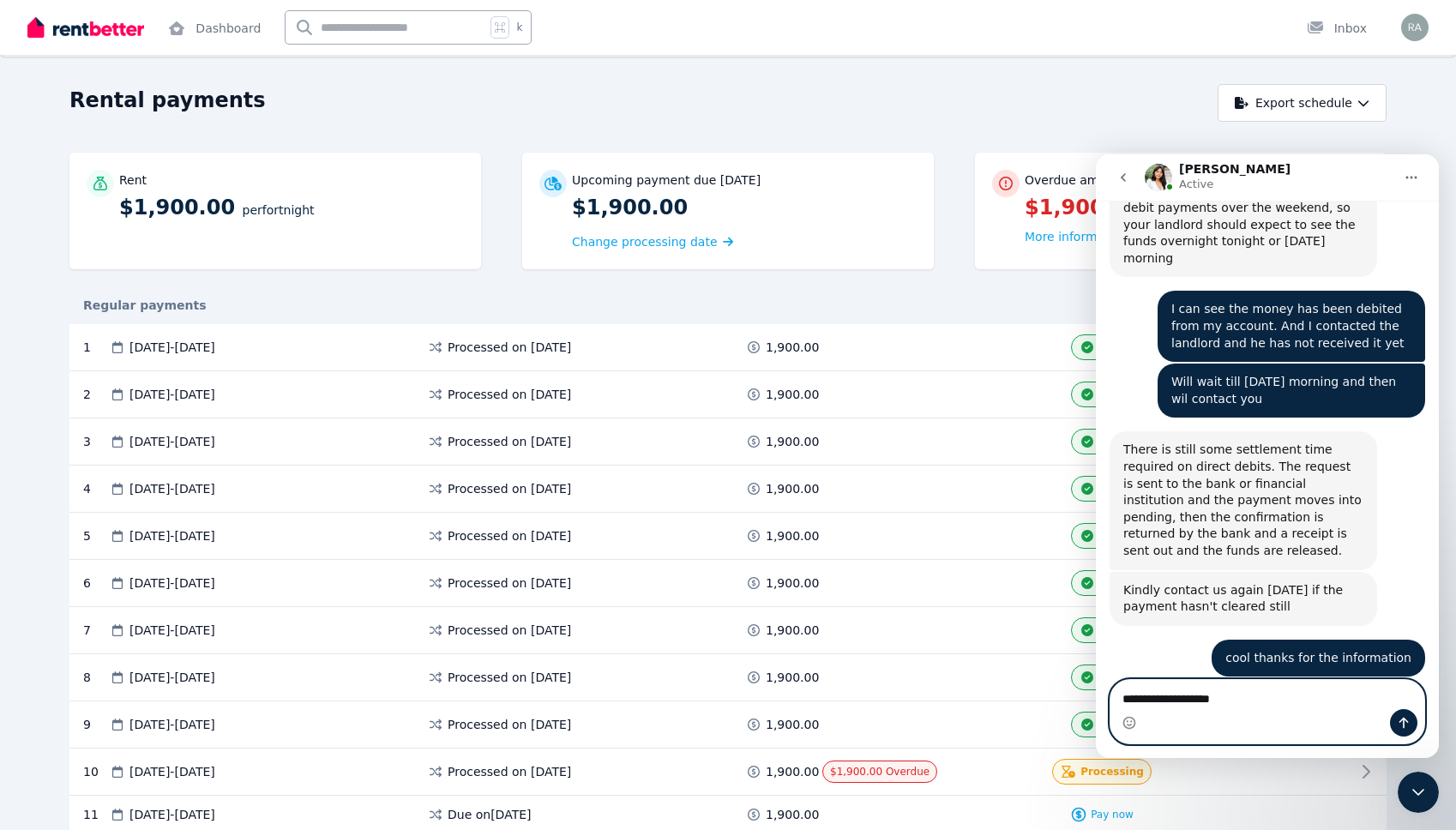
type textarea "**********"
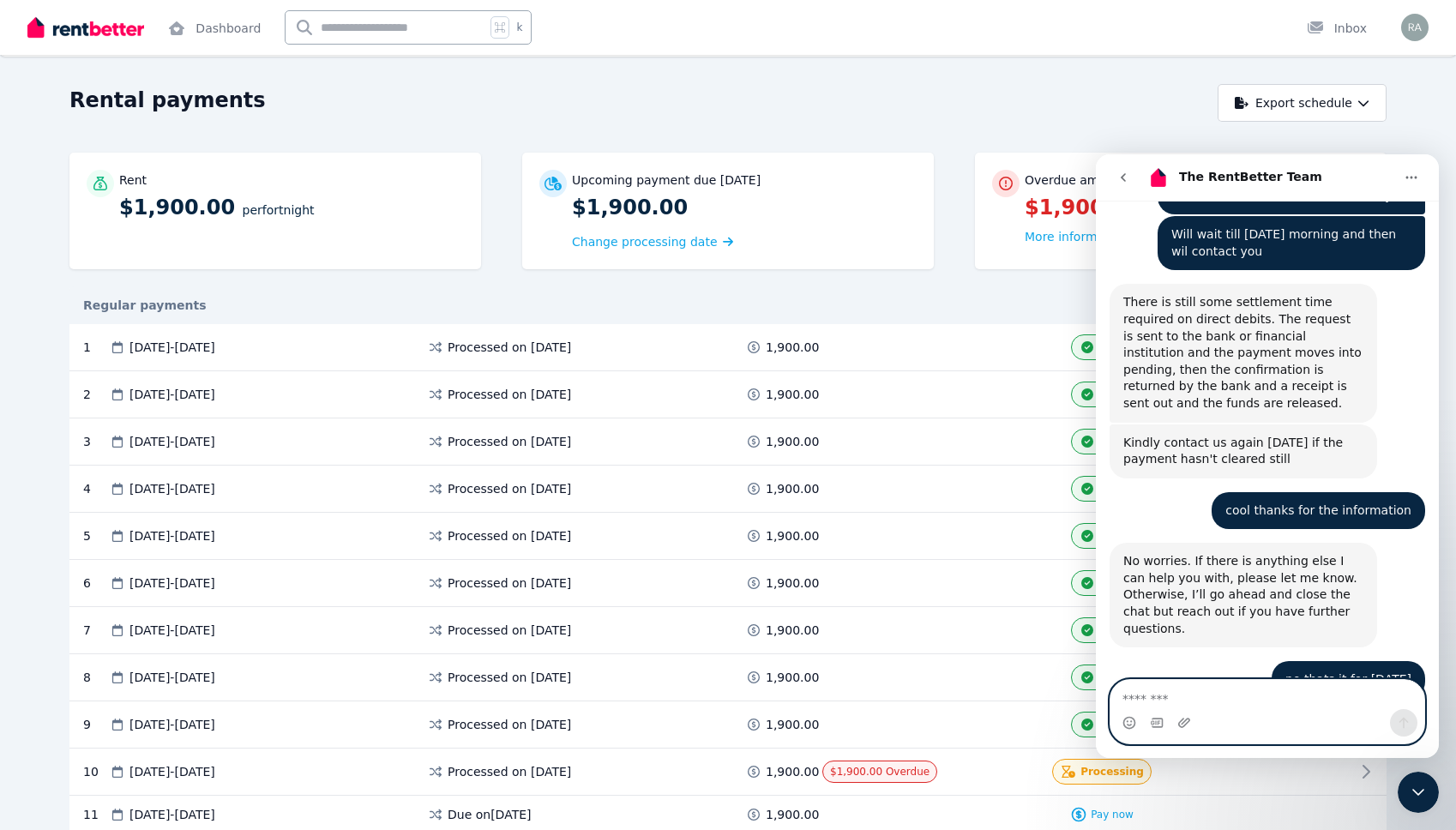
scroll to position [1871, 0]
